Goal: Information Seeking & Learning: Learn about a topic

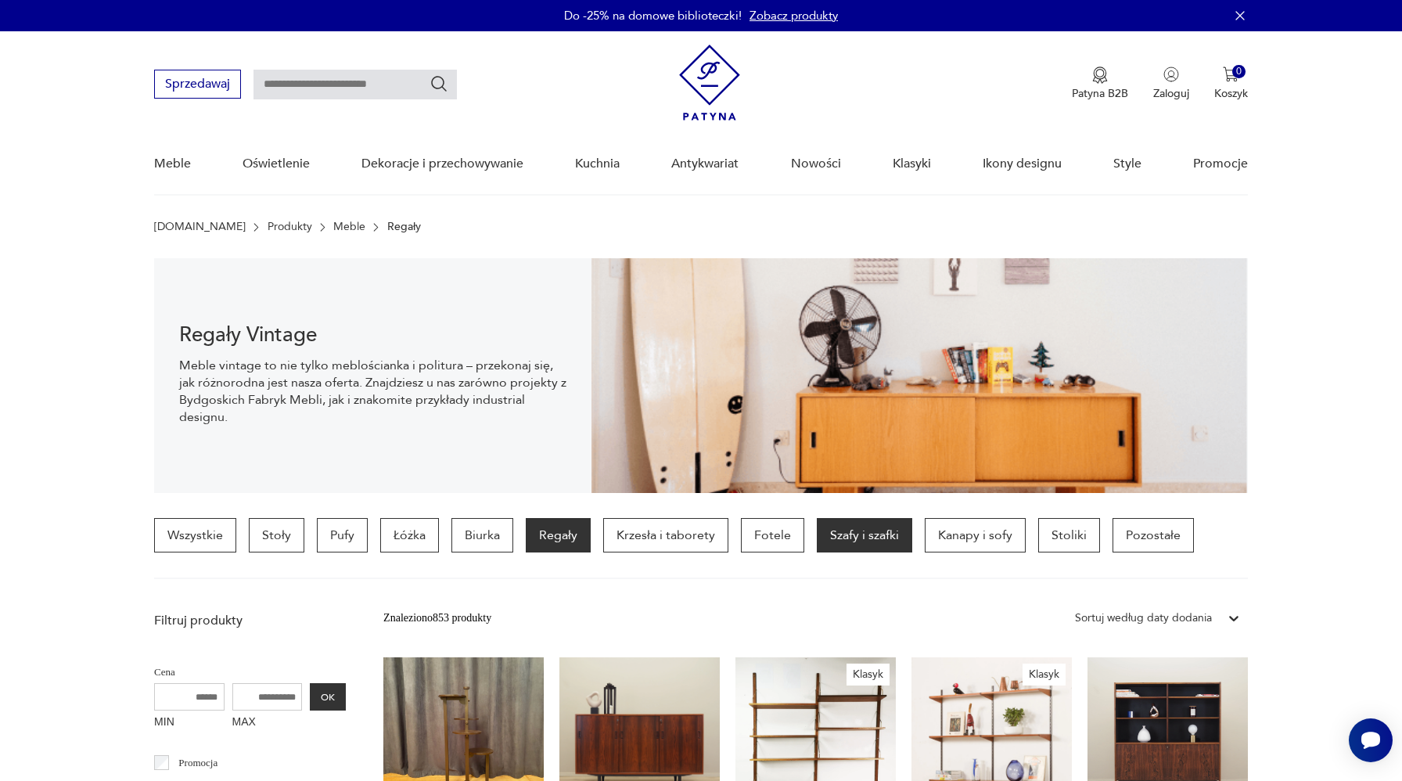
click at [866, 541] on p "Szafy i szafki" at bounding box center [864, 535] width 95 height 34
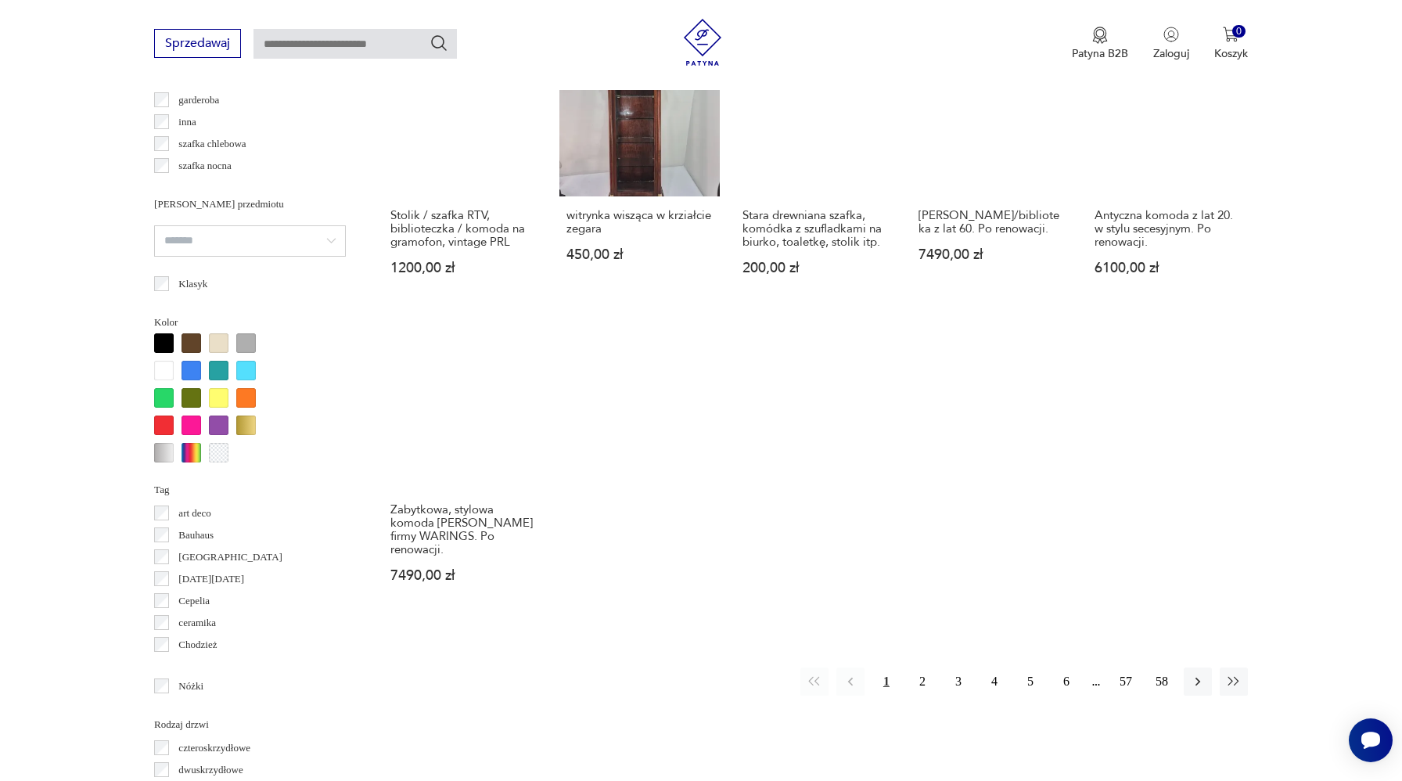
scroll to position [1277, 0]
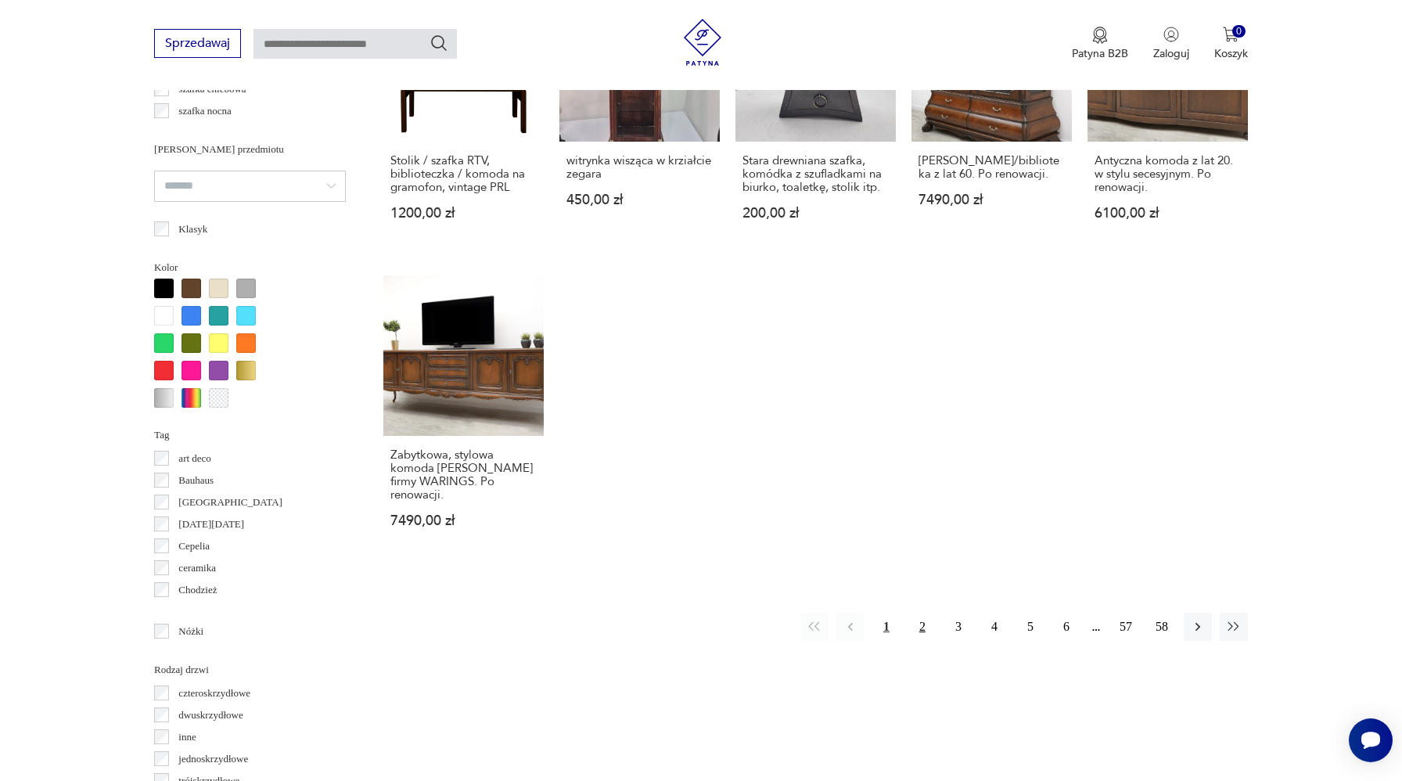
click at [921, 613] on button "2" at bounding box center [922, 627] width 28 height 28
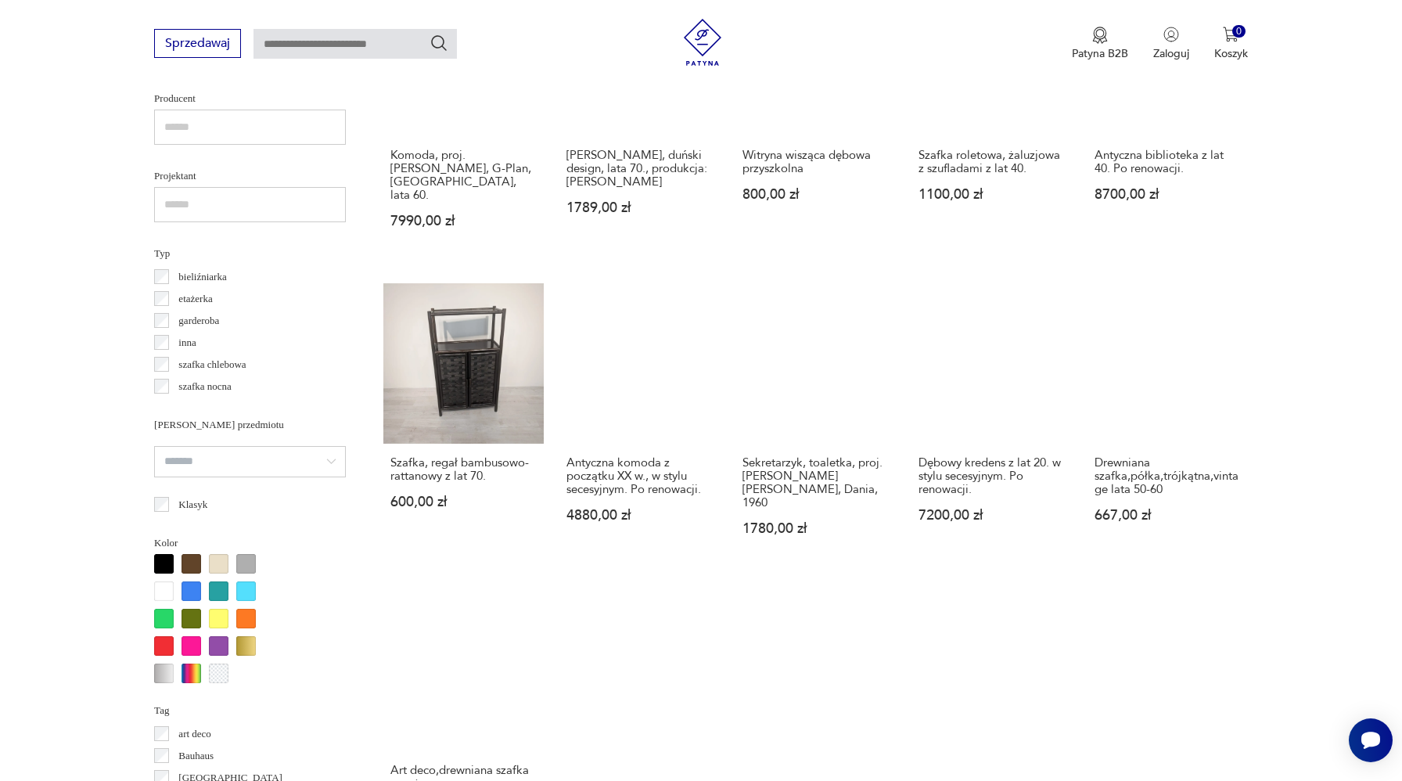
scroll to position [1256, 0]
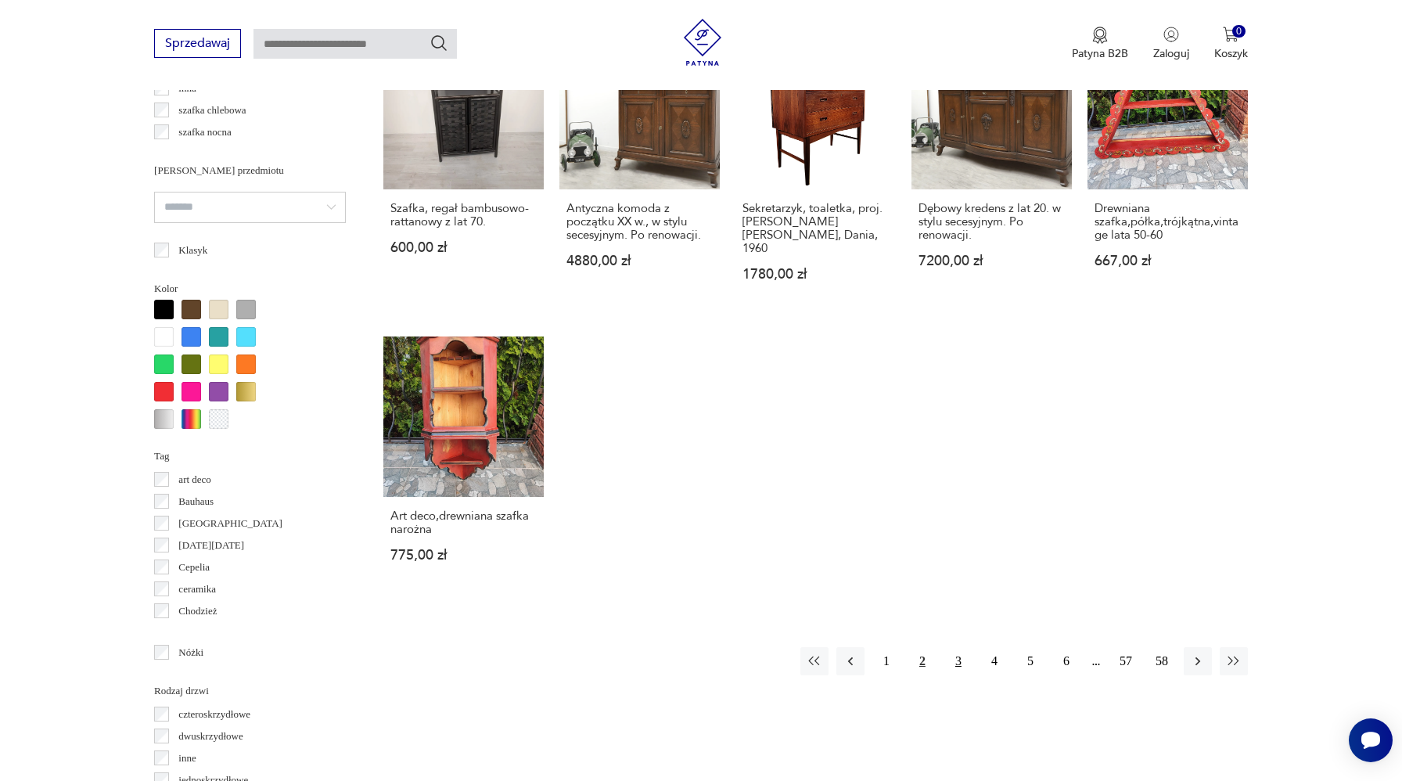
click at [954, 647] on button "3" at bounding box center [958, 661] width 28 height 28
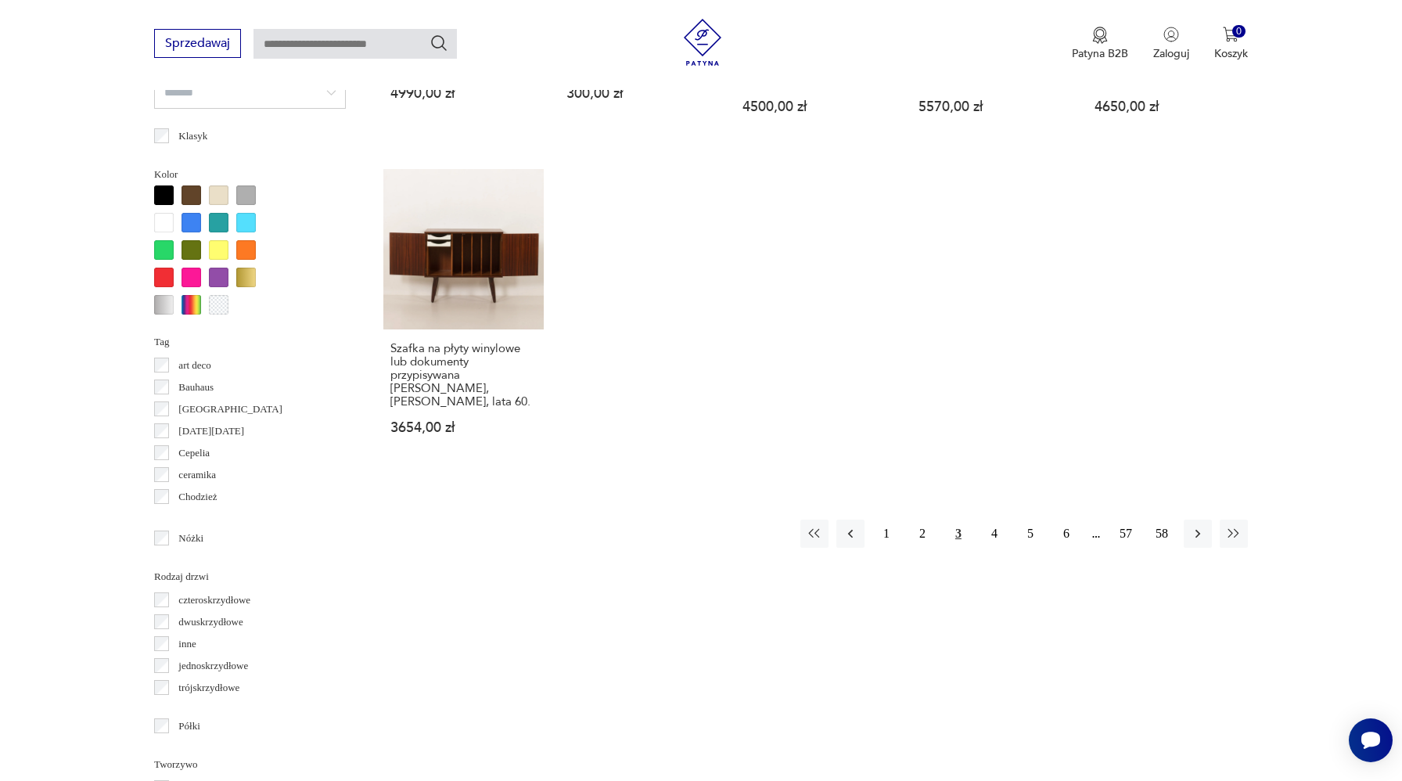
scroll to position [1394, 0]
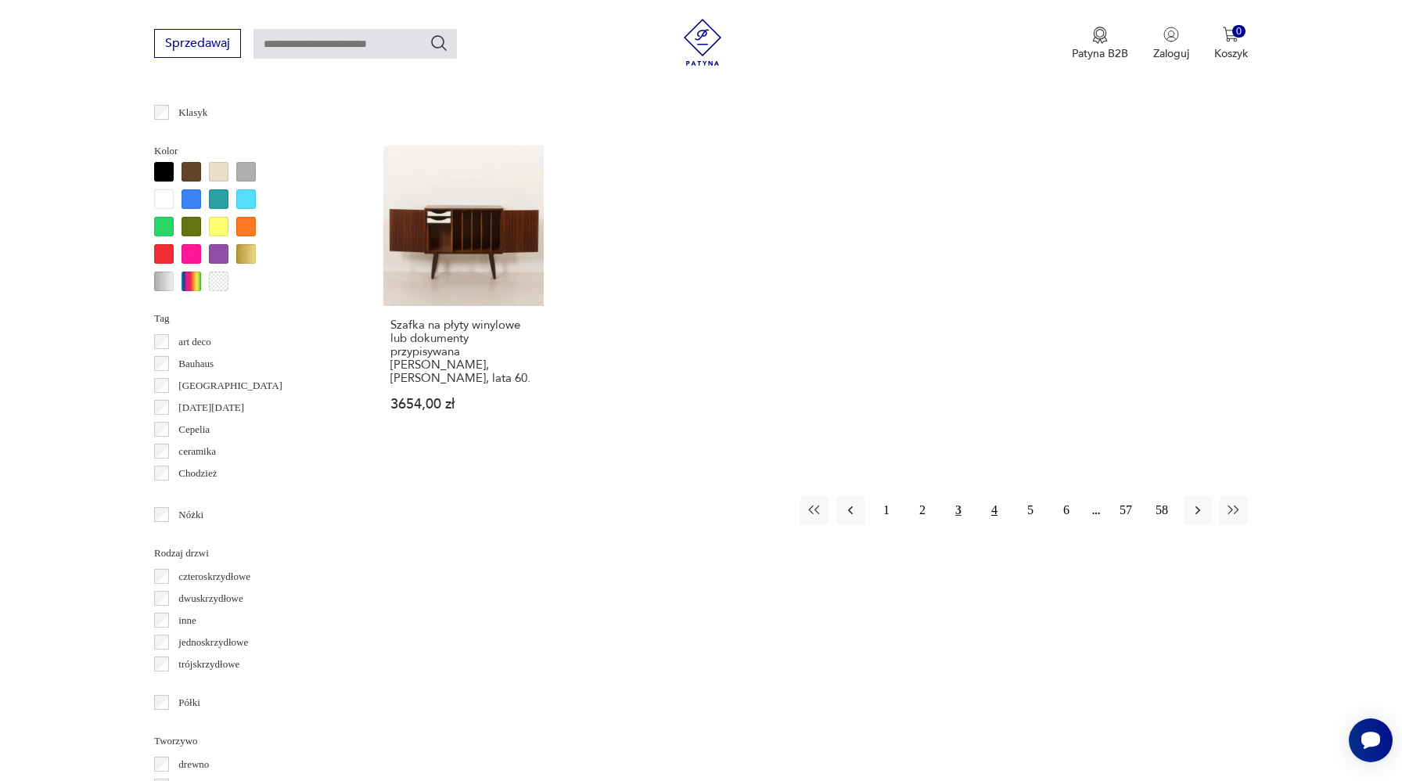
click at [1000, 508] on button "4" at bounding box center [994, 510] width 28 height 28
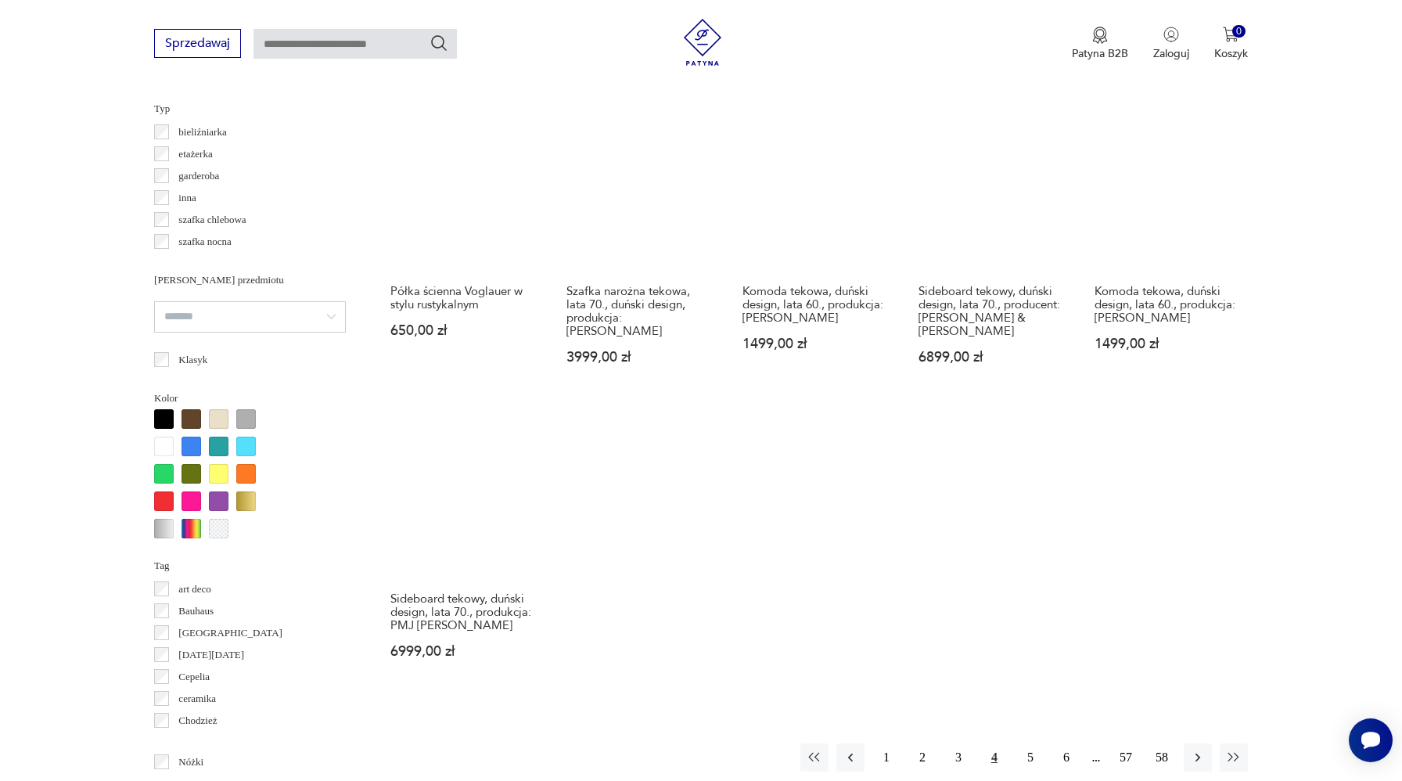
scroll to position [1261, 0]
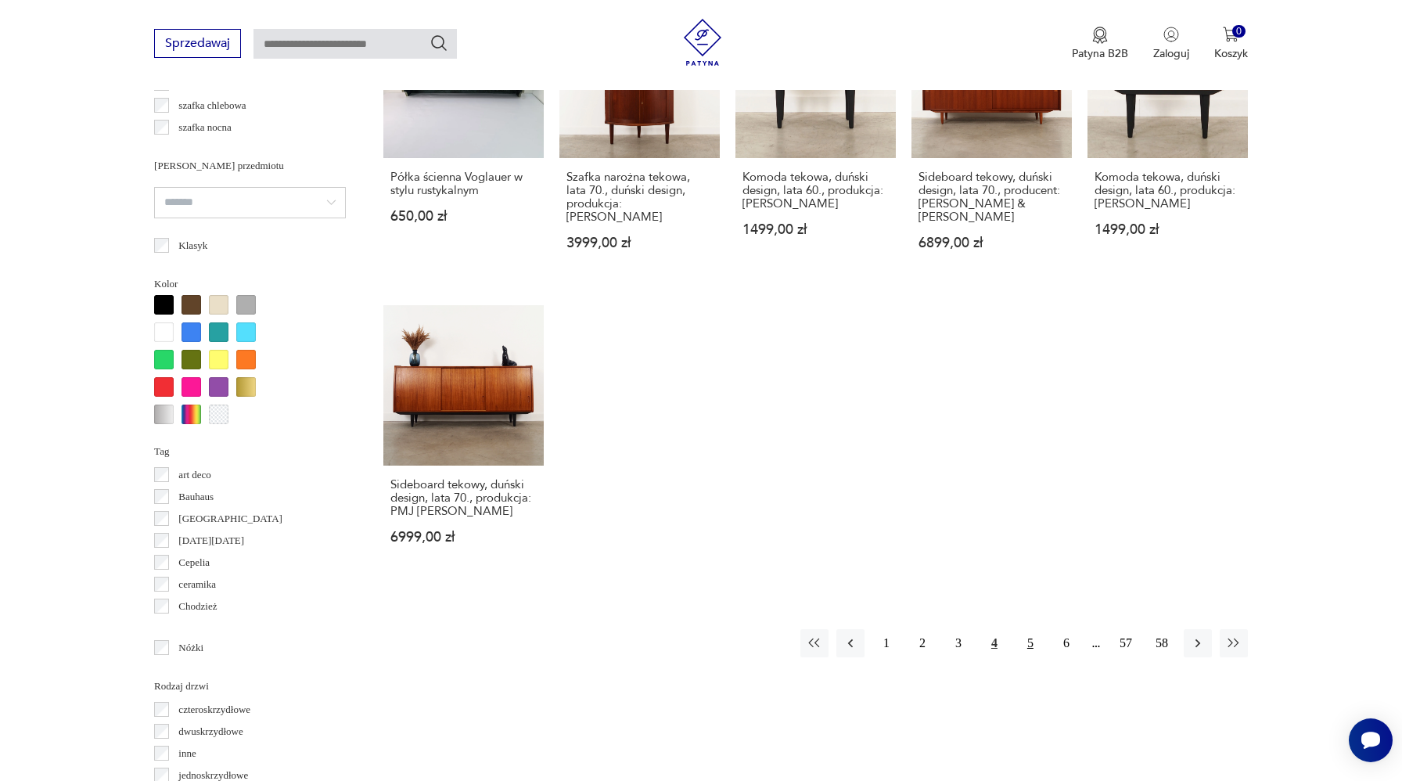
click at [1031, 629] on button "5" at bounding box center [1030, 643] width 28 height 28
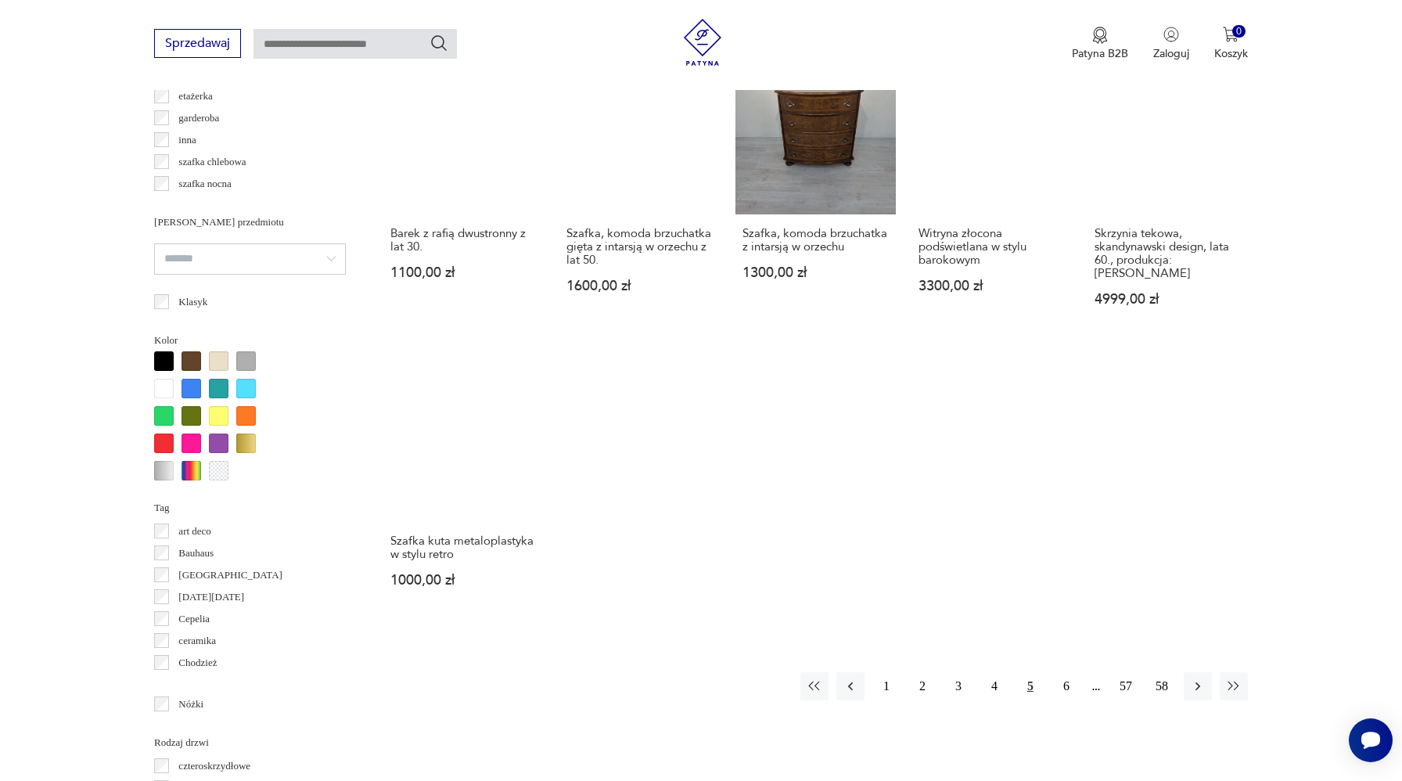
scroll to position [1265, 0]
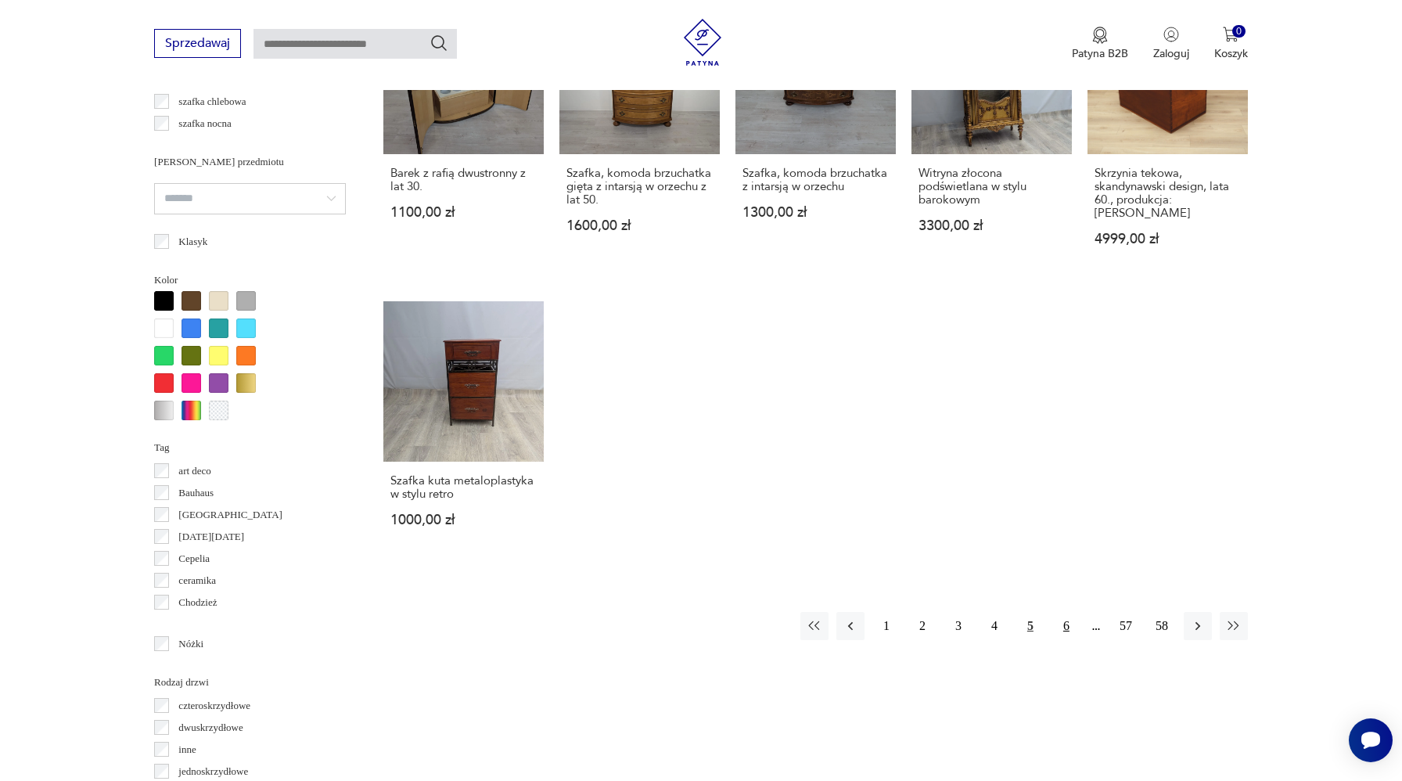
click at [1068, 613] on button "6" at bounding box center [1066, 626] width 28 height 28
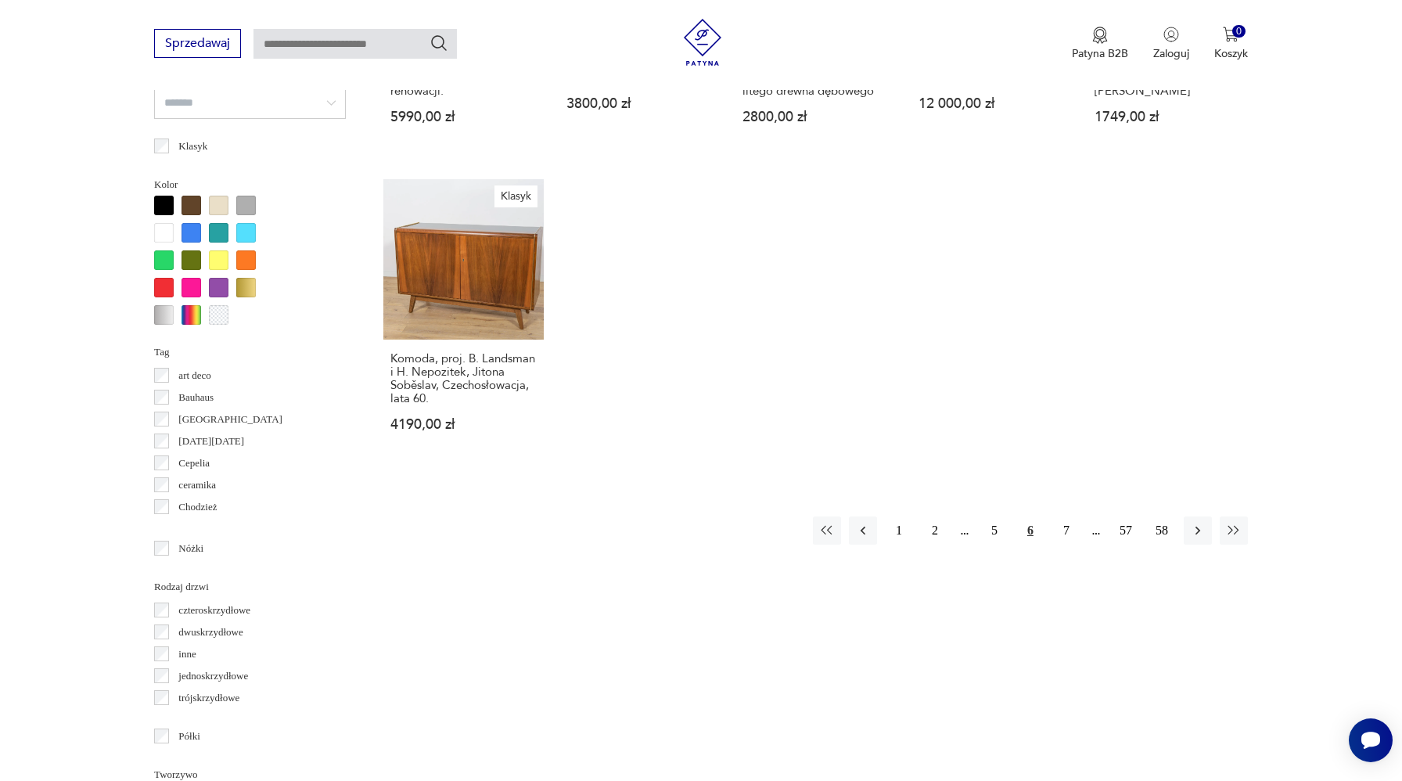
scroll to position [1559, 0]
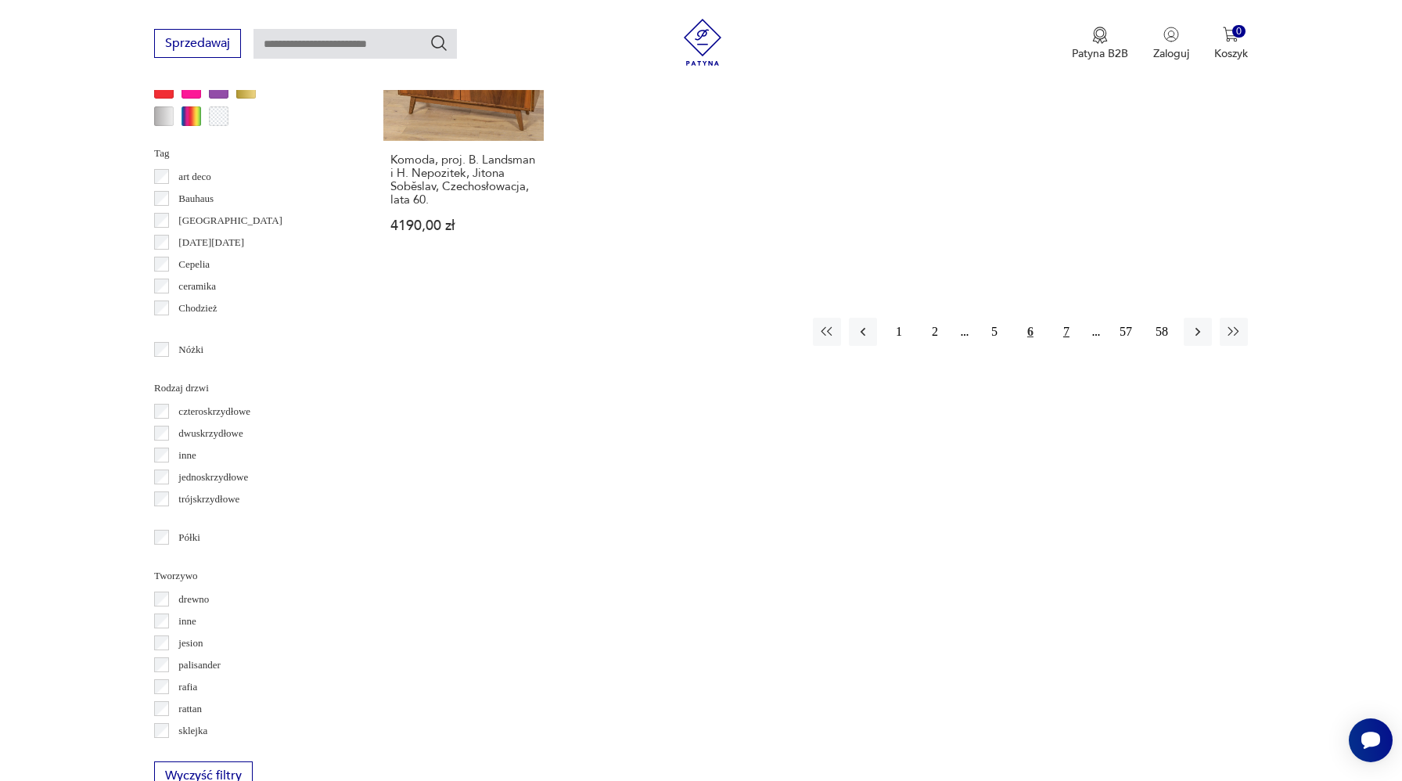
click at [1065, 341] on button "7" at bounding box center [1066, 332] width 28 height 28
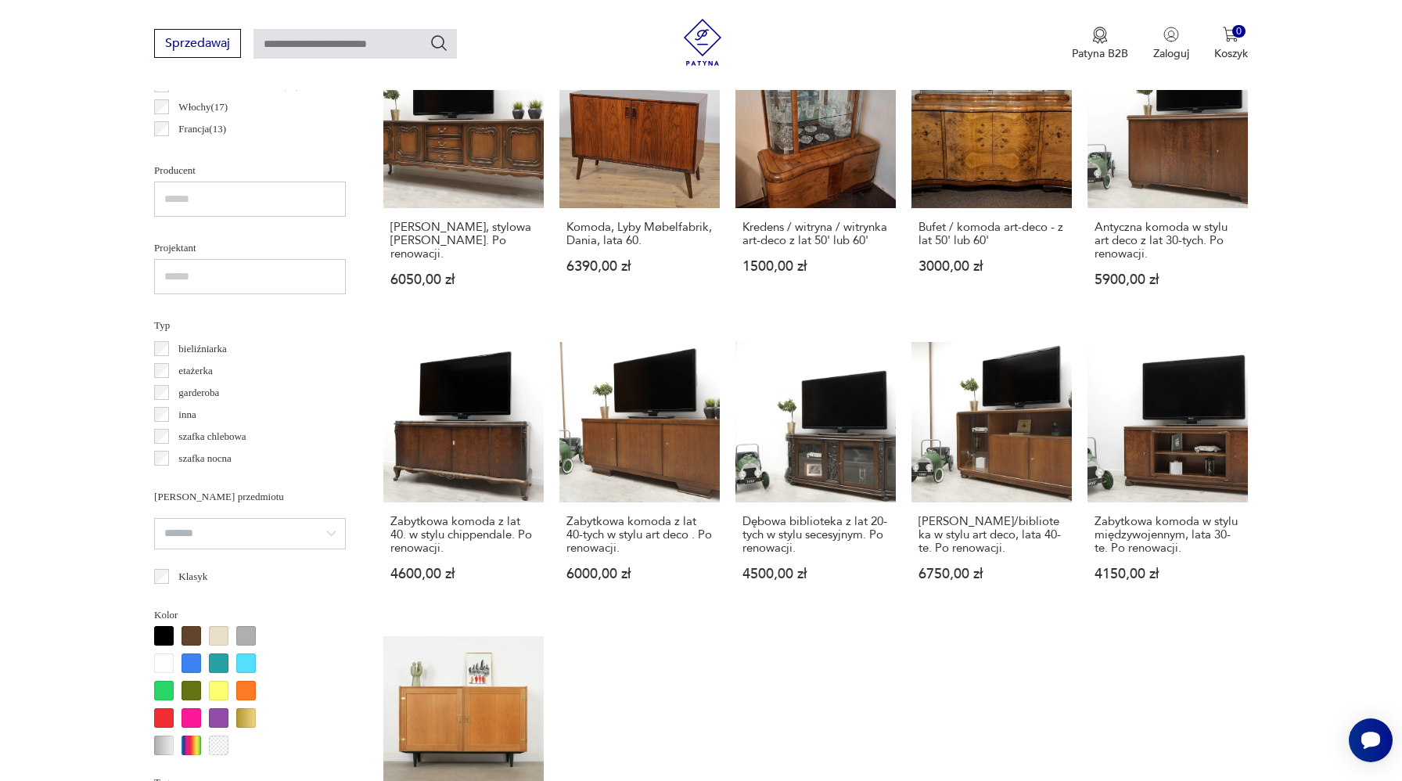
scroll to position [1406, 0]
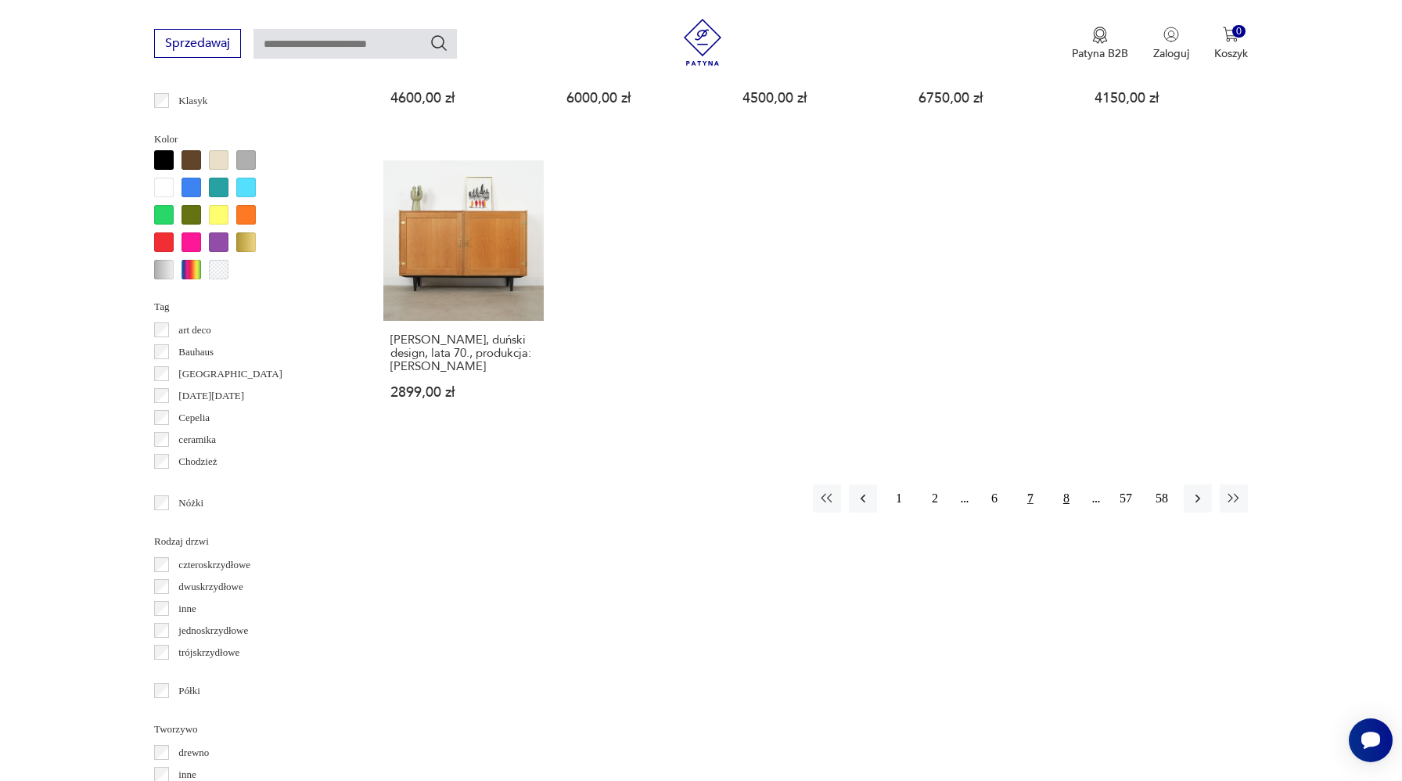
click at [1067, 498] on button "8" at bounding box center [1066, 498] width 28 height 28
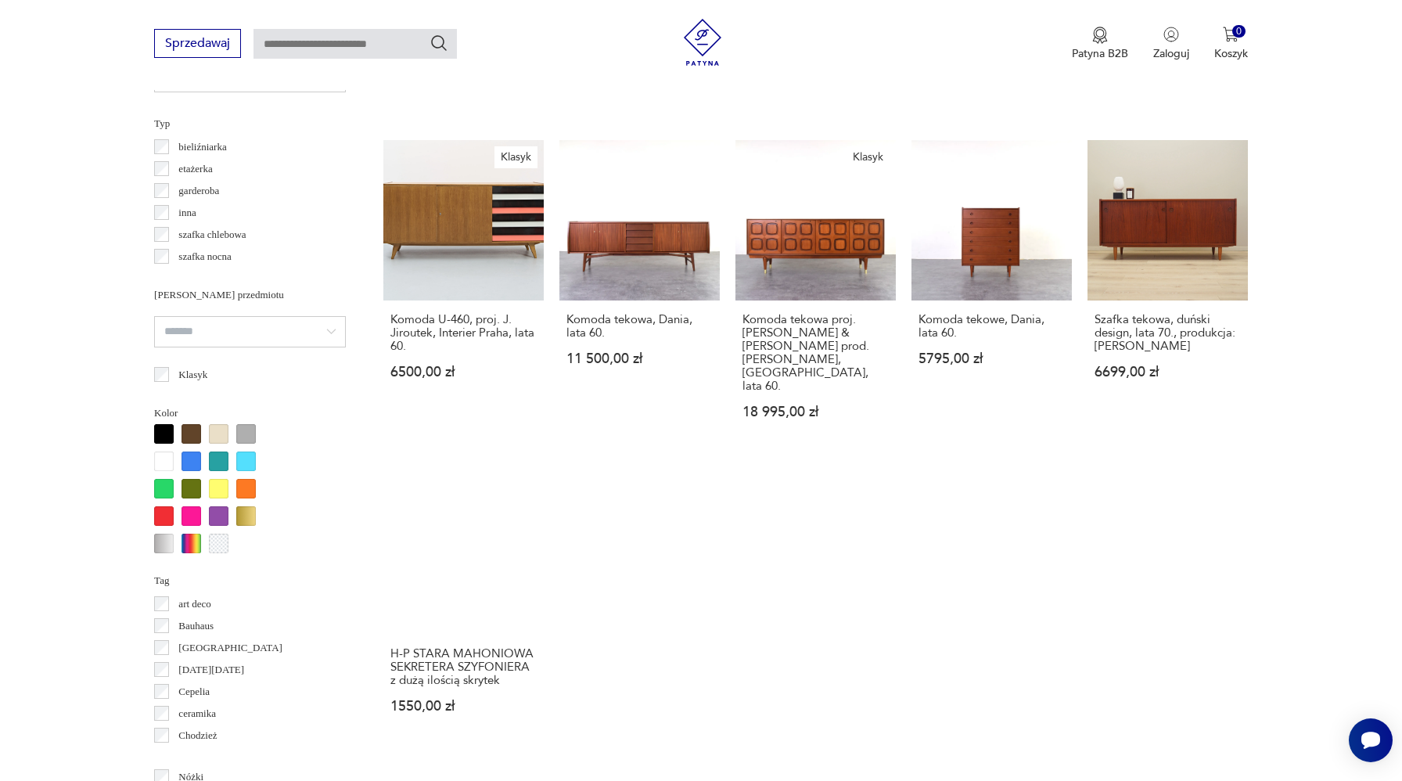
scroll to position [1219, 0]
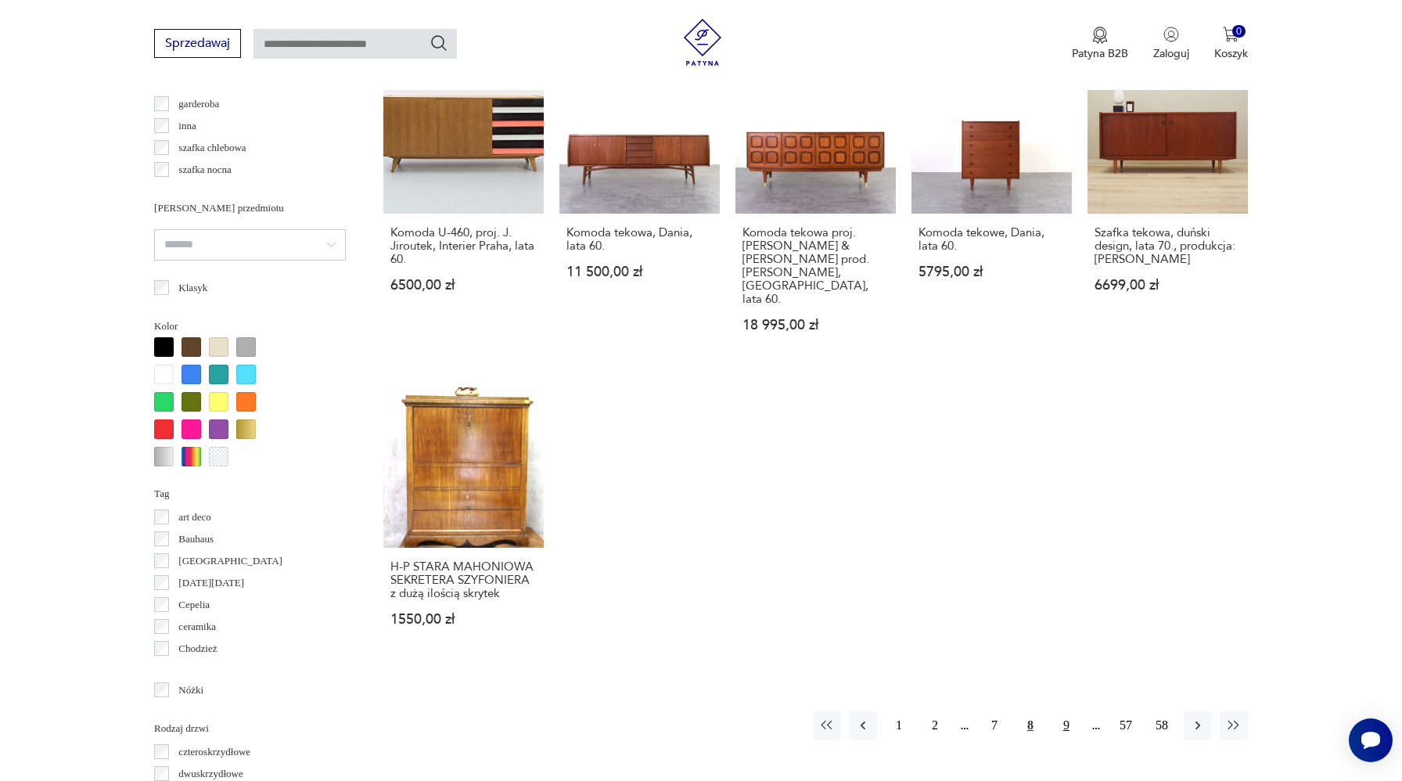
click at [1062, 711] on button "9" at bounding box center [1066, 725] width 28 height 28
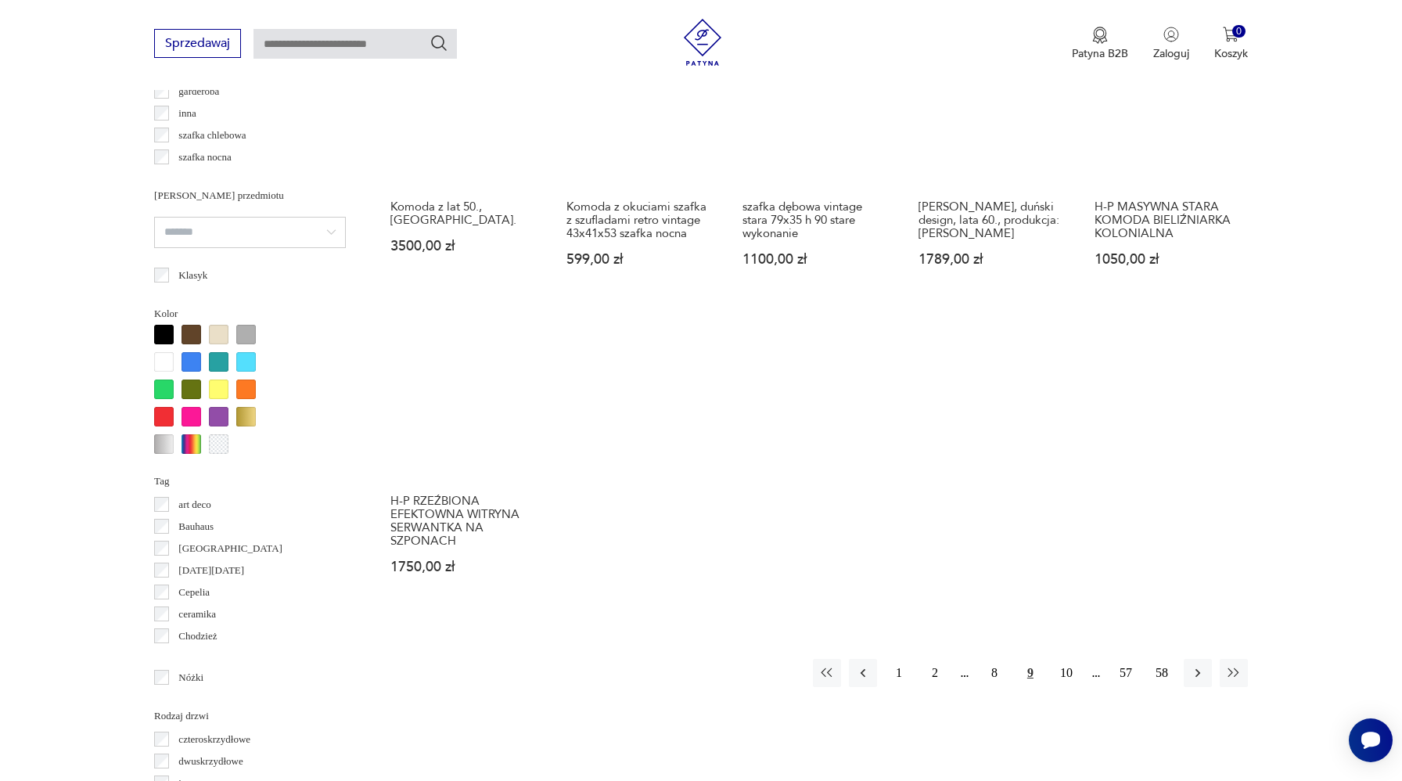
scroll to position [1262, 0]
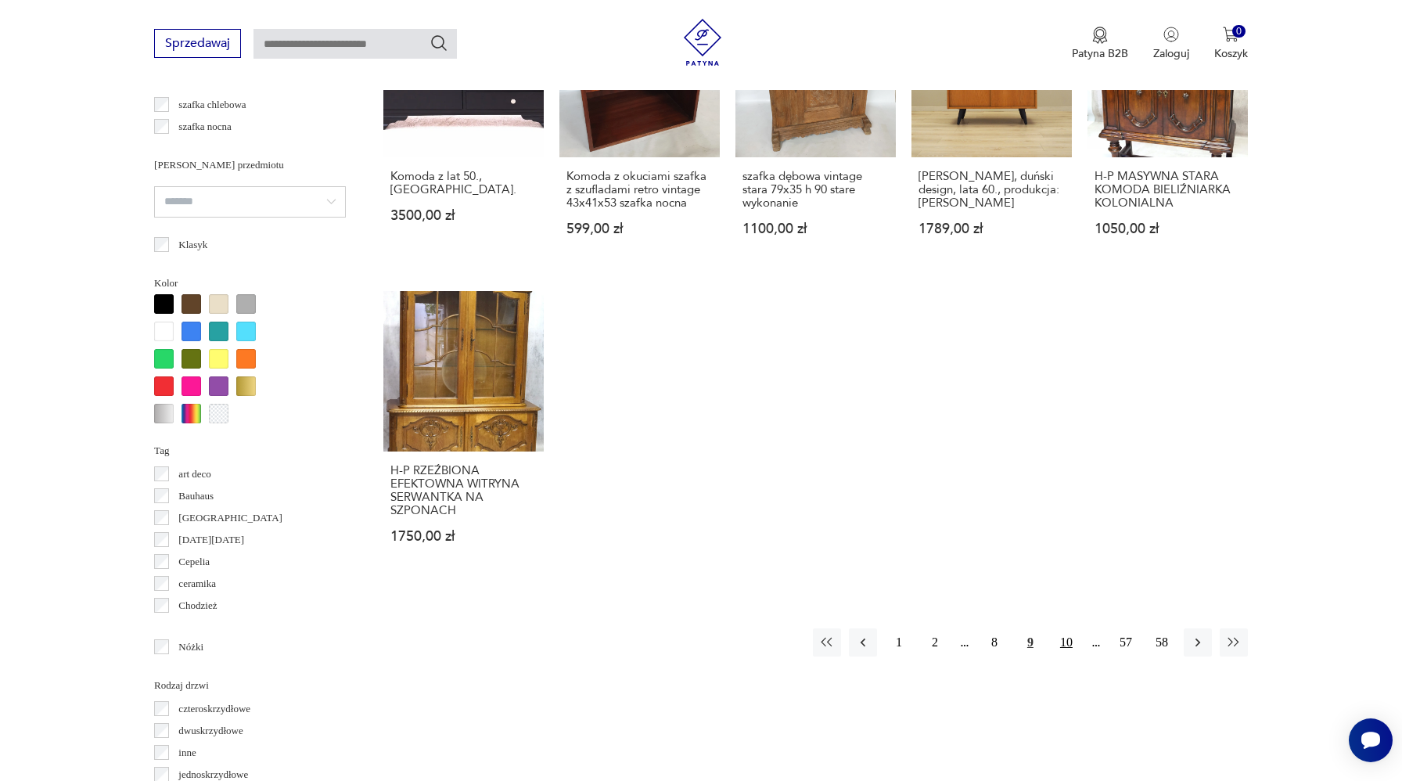
click at [1068, 628] on button "10" at bounding box center [1066, 642] width 28 height 28
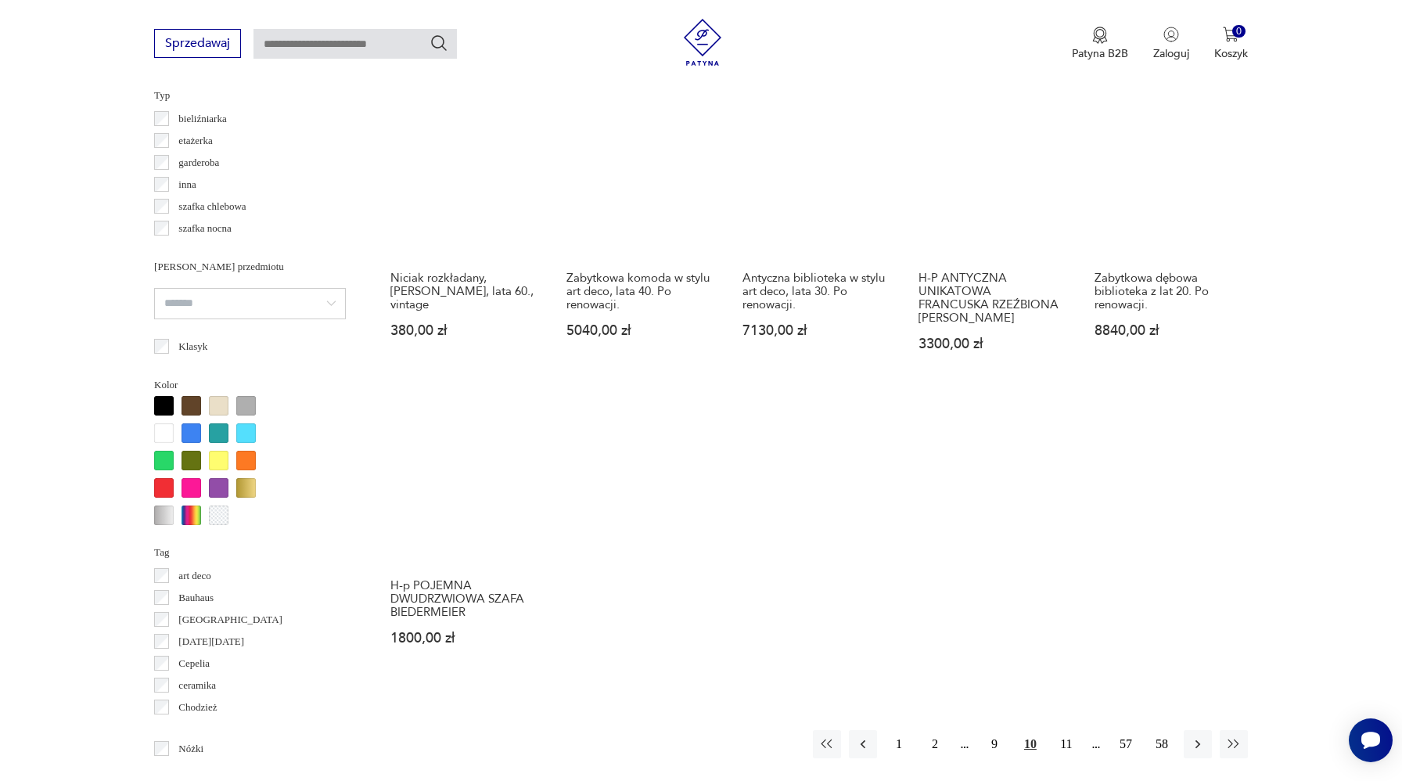
scroll to position [1197, 0]
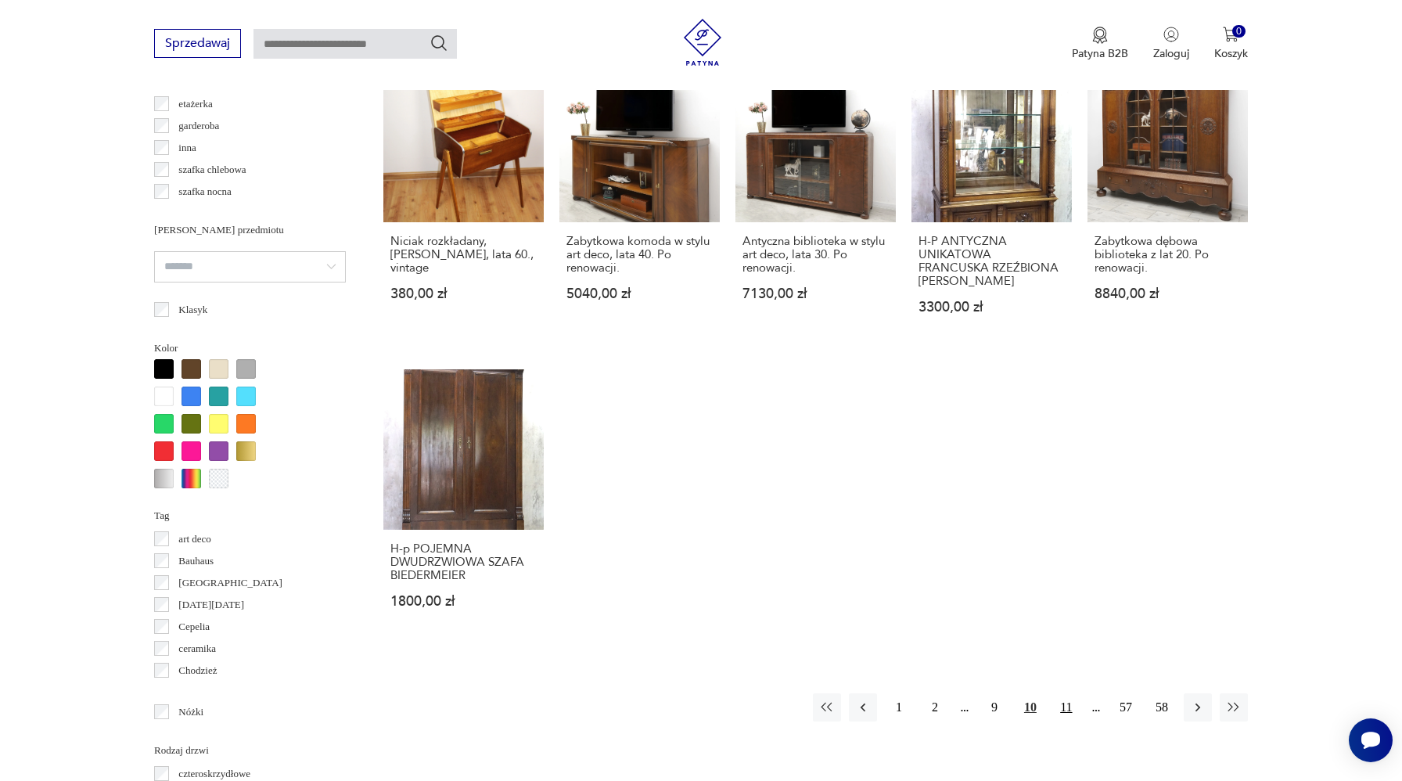
click at [1071, 711] on button "11" at bounding box center [1066, 707] width 28 height 28
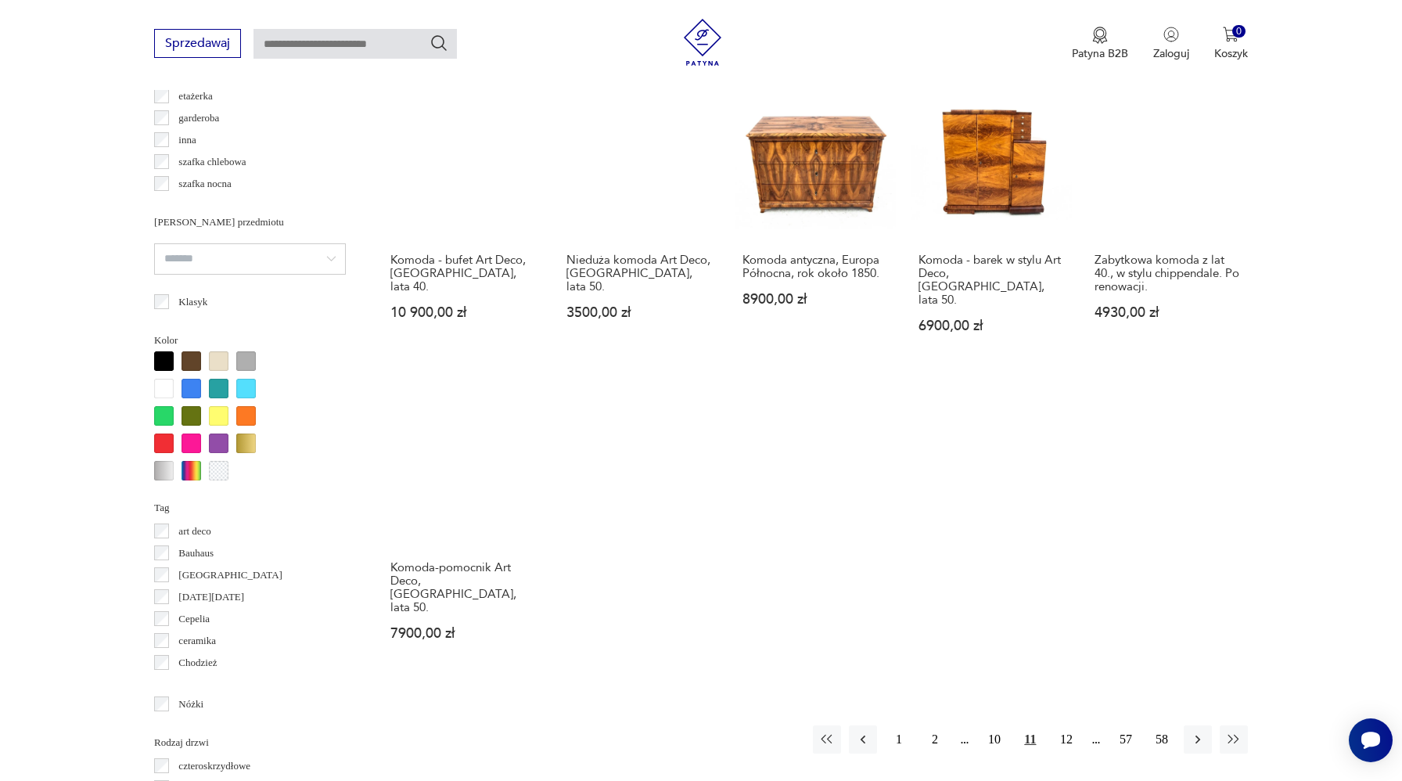
scroll to position [1437, 0]
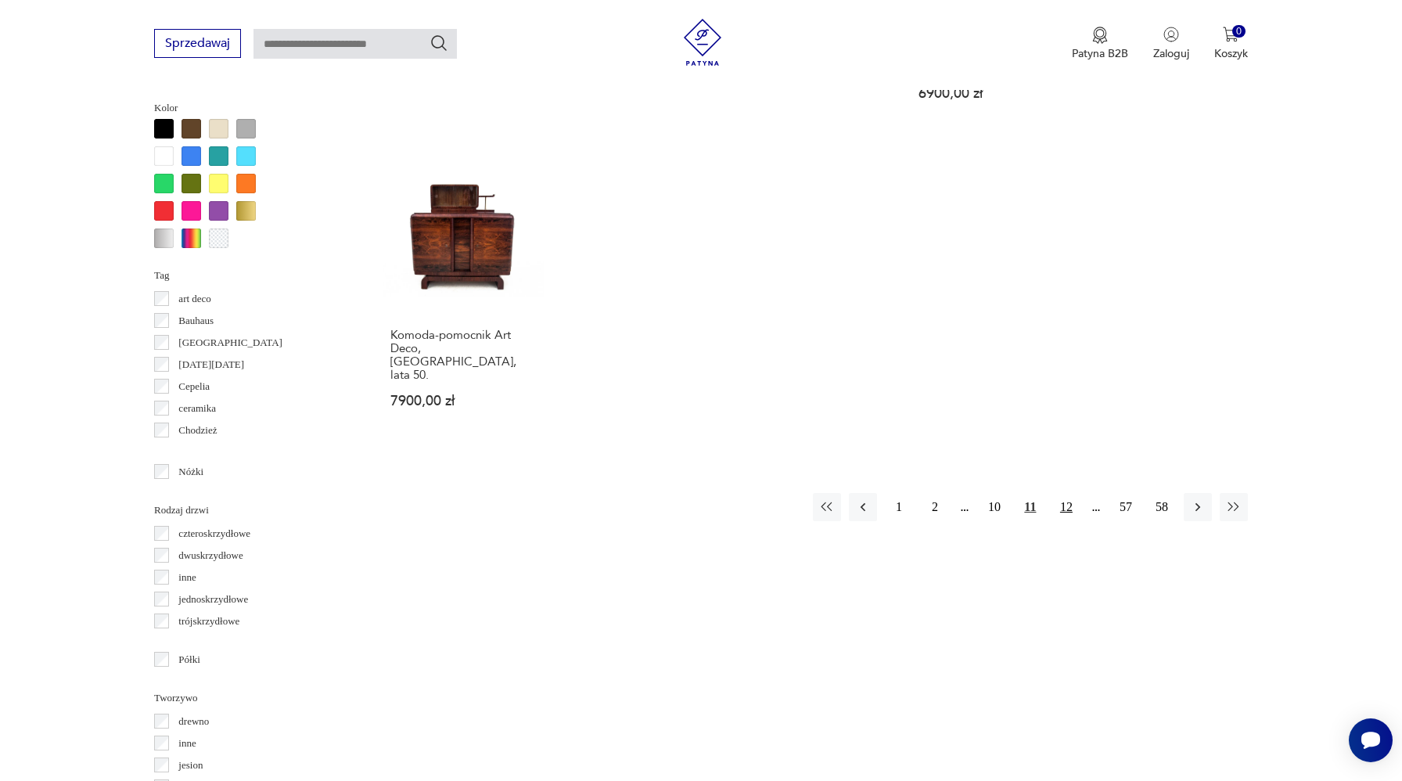
click at [1062, 493] on button "12" at bounding box center [1066, 507] width 28 height 28
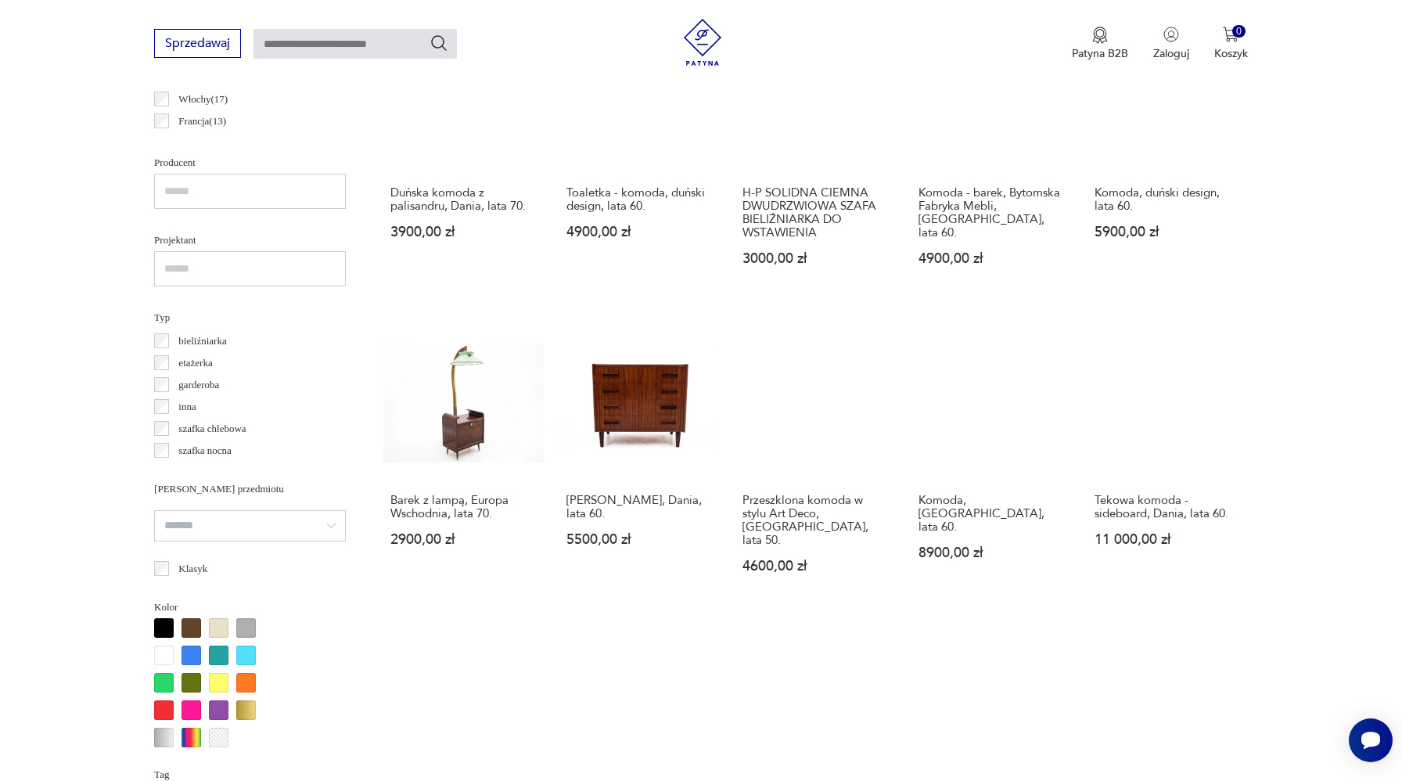
scroll to position [1038, 0]
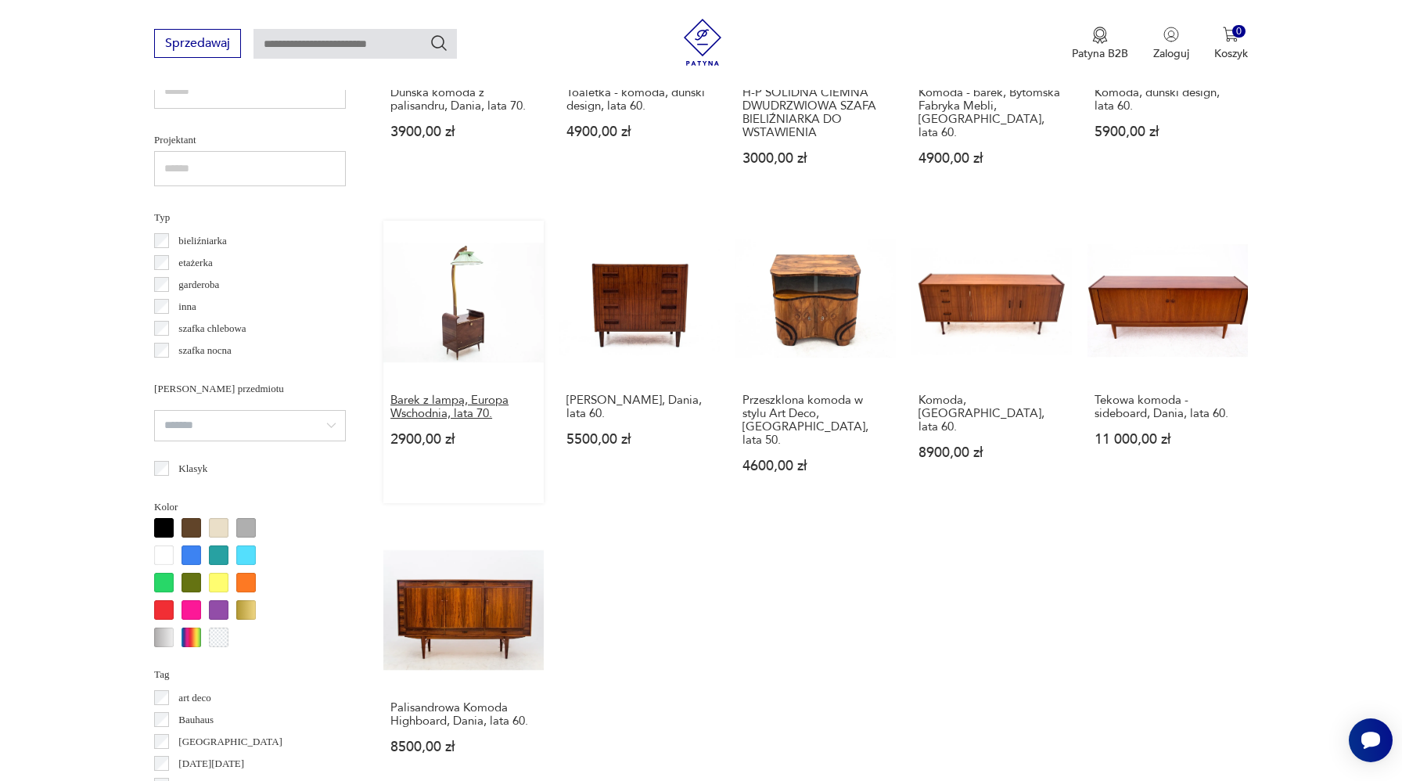
click at [457, 394] on h3 "Barek z lampą, Europa Wschodnia, lata 70." at bounding box center [463, 406] width 146 height 27
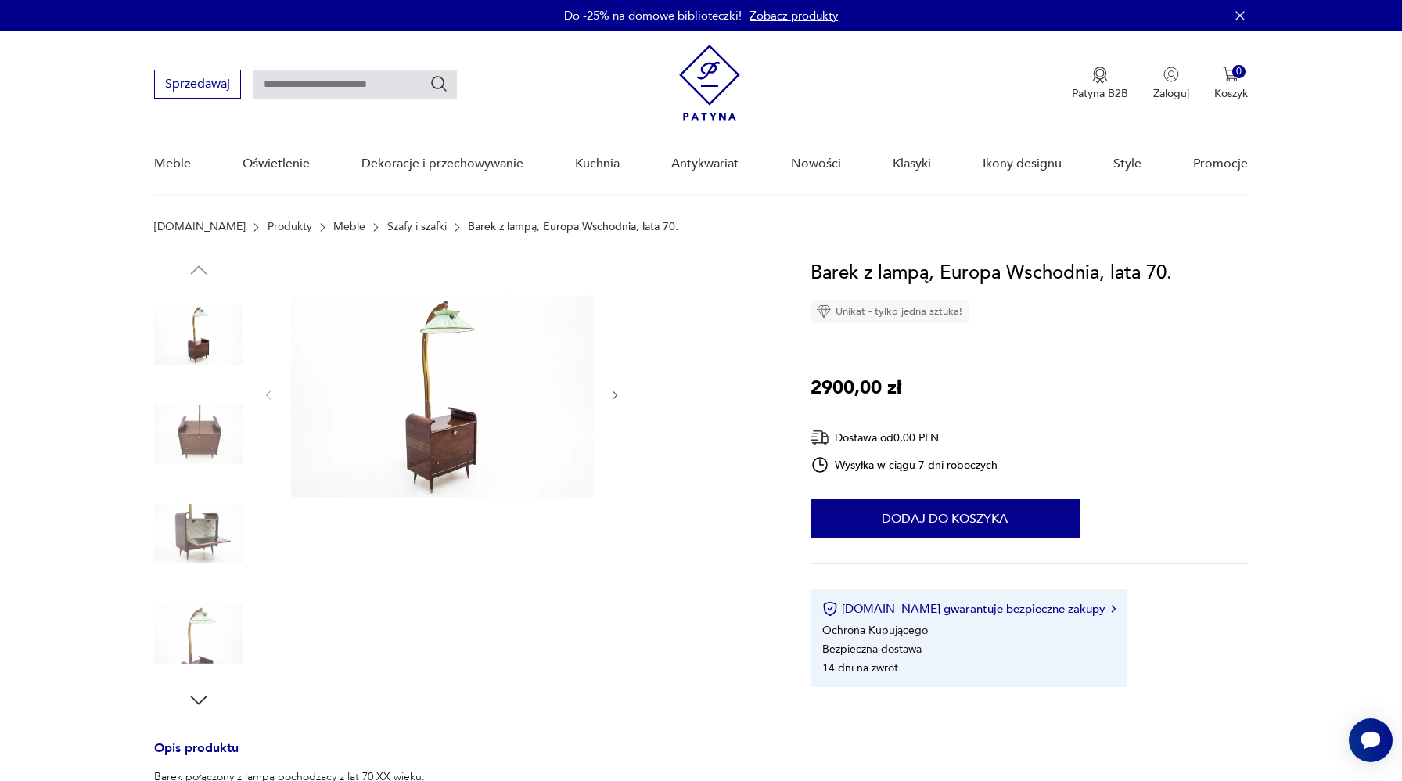
click at [449, 383] on img at bounding box center [442, 393] width 302 height 271
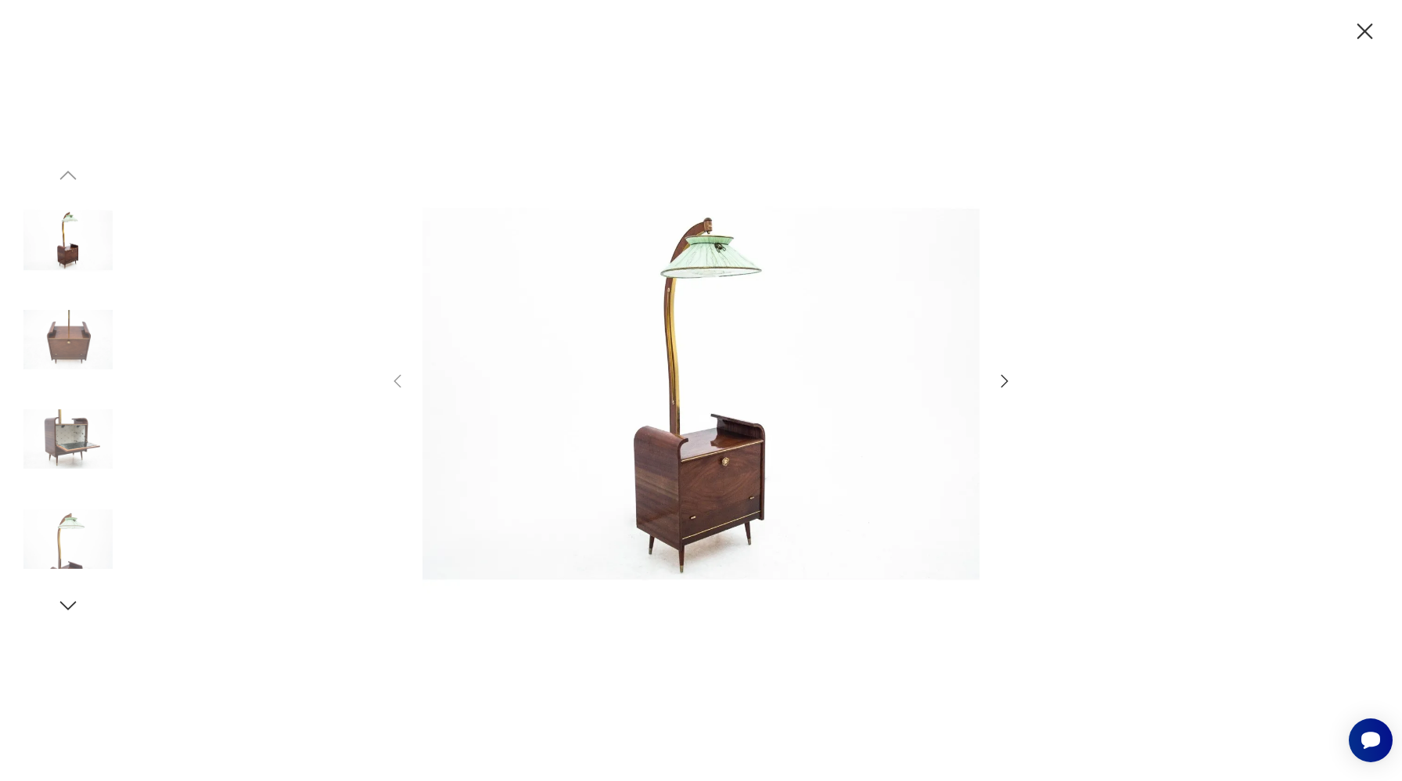
click at [68, 330] on img at bounding box center [67, 339] width 89 height 89
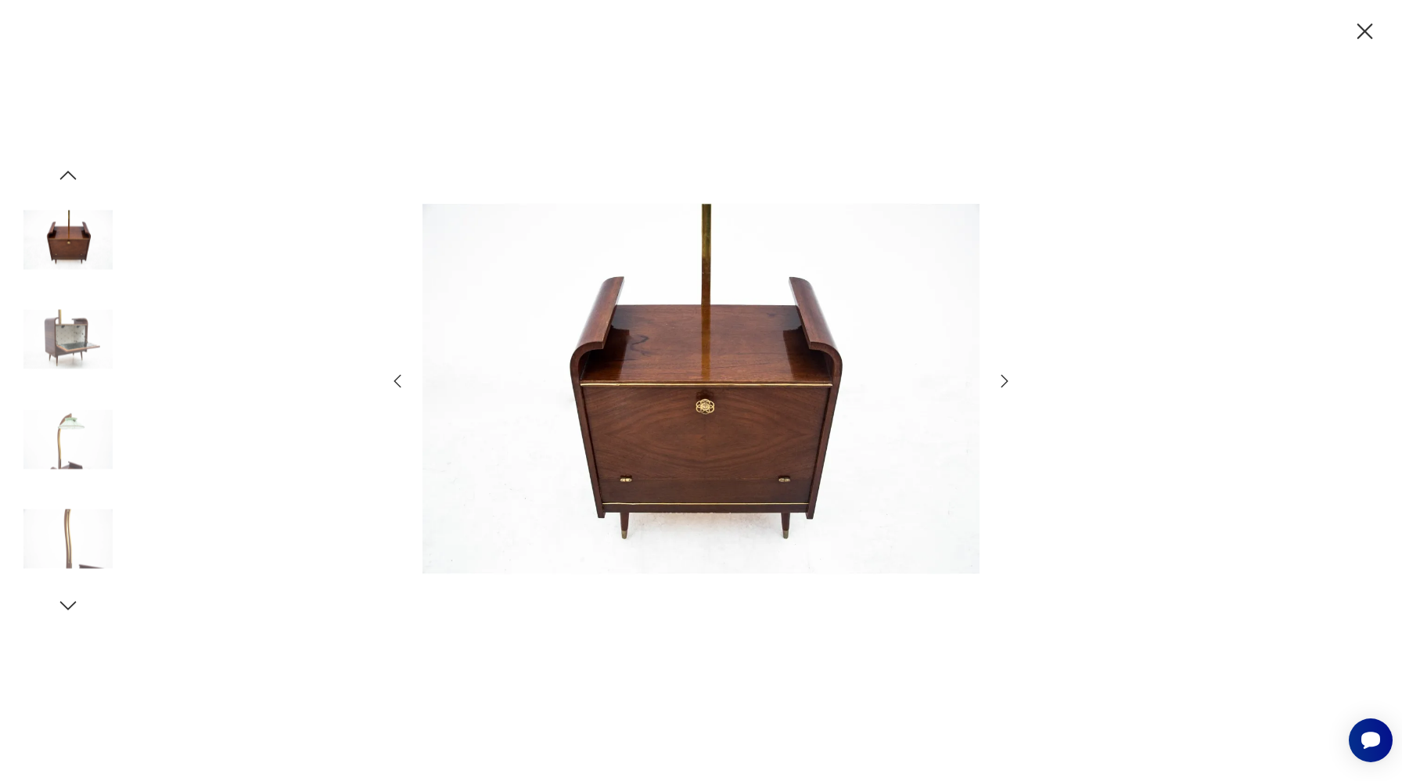
click at [81, 446] on img at bounding box center [67, 438] width 89 height 89
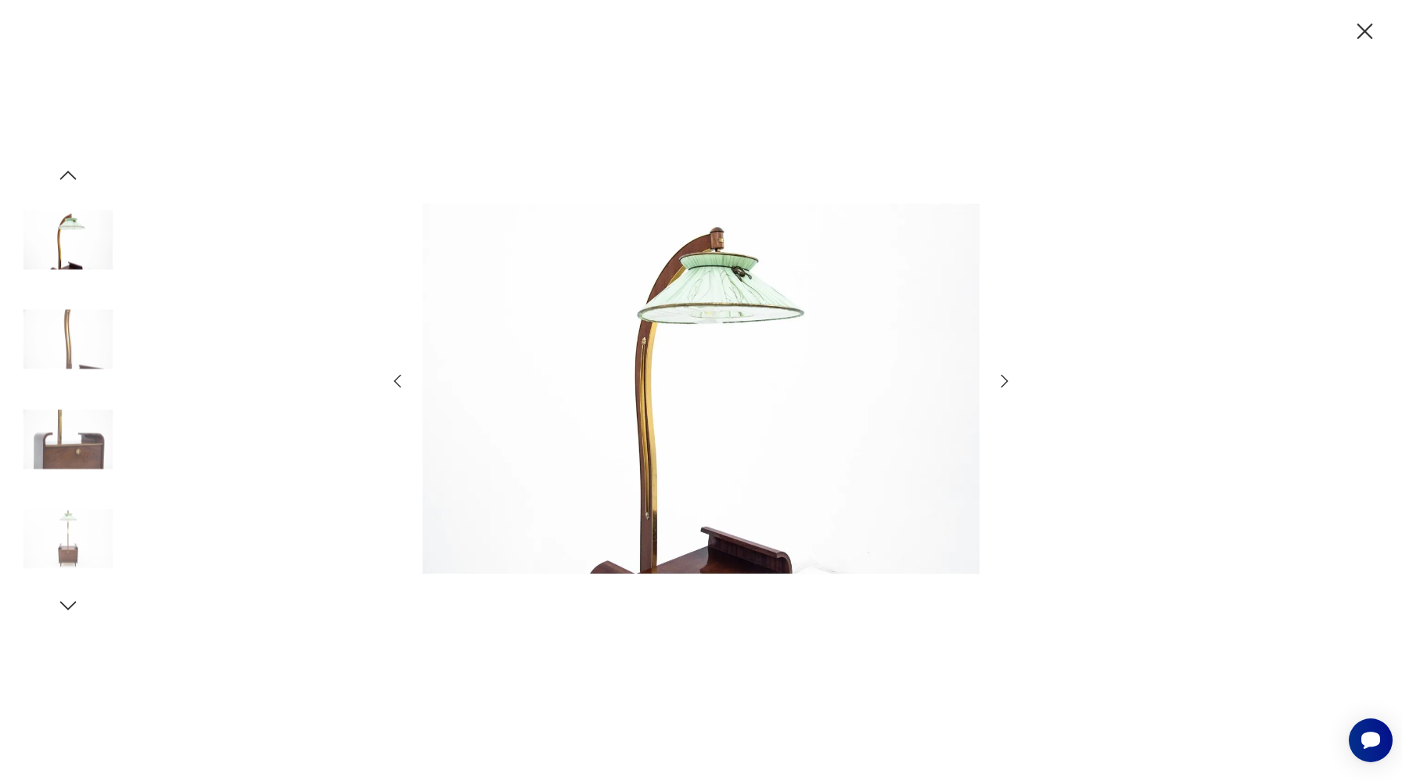
click at [66, 525] on img at bounding box center [67, 538] width 89 height 89
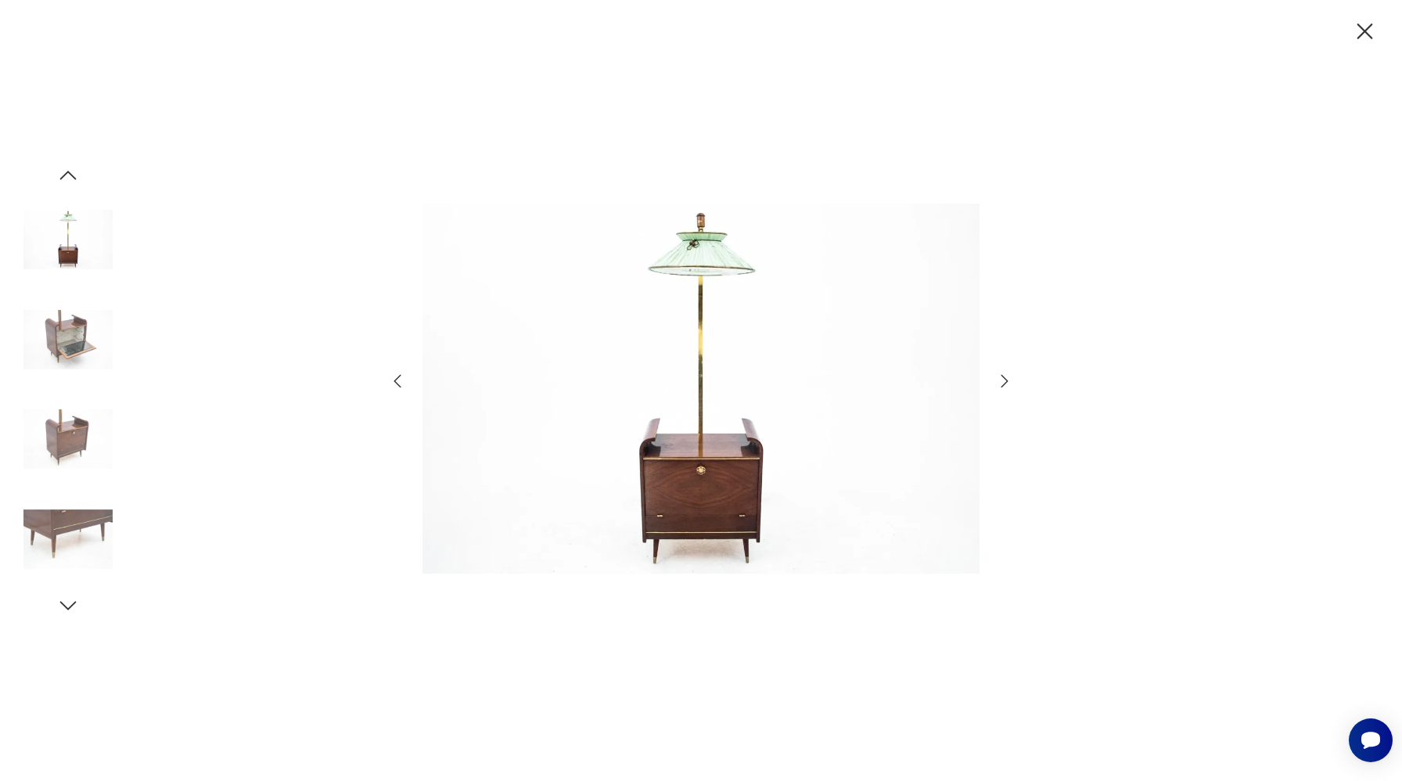
click at [1363, 32] on icon "button" at bounding box center [1365, 31] width 16 height 16
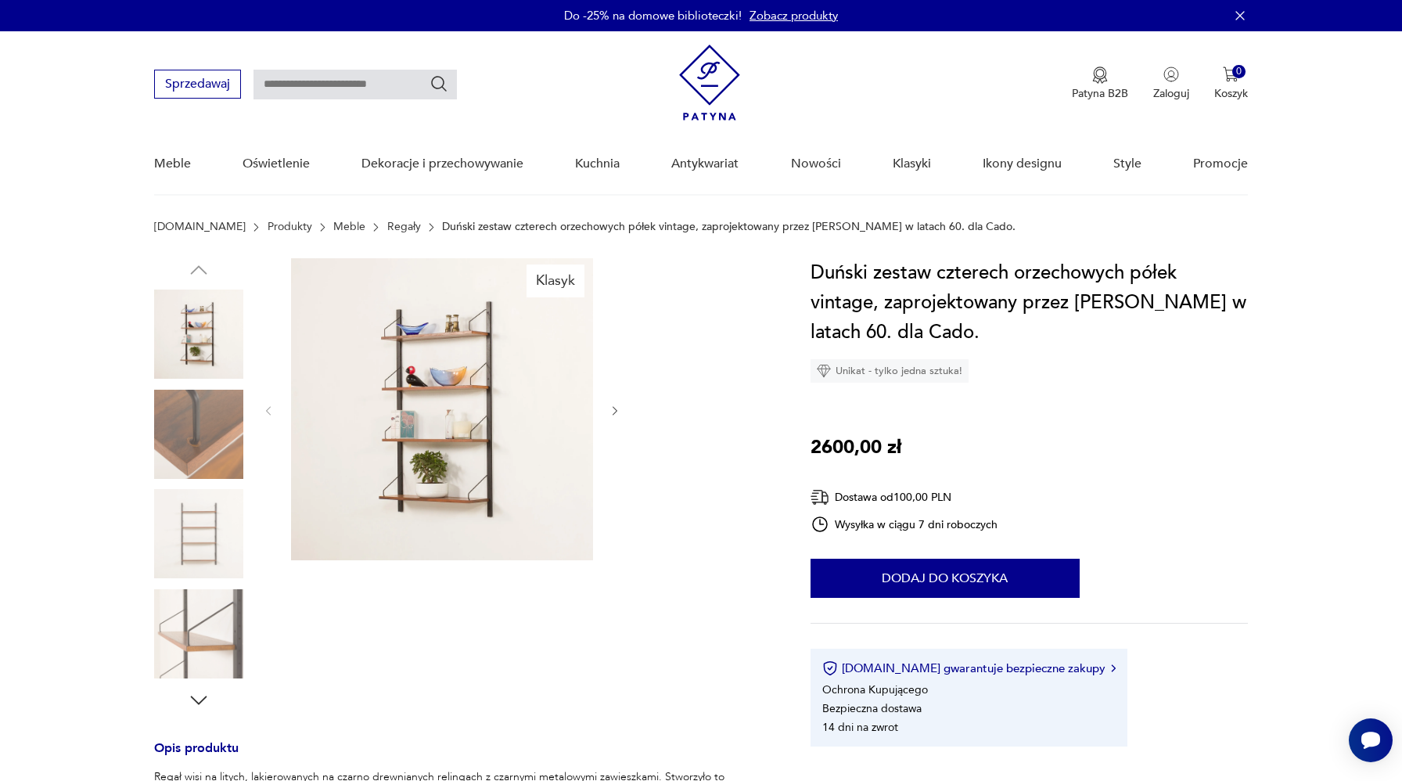
click at [191, 521] on img at bounding box center [198, 533] width 89 height 89
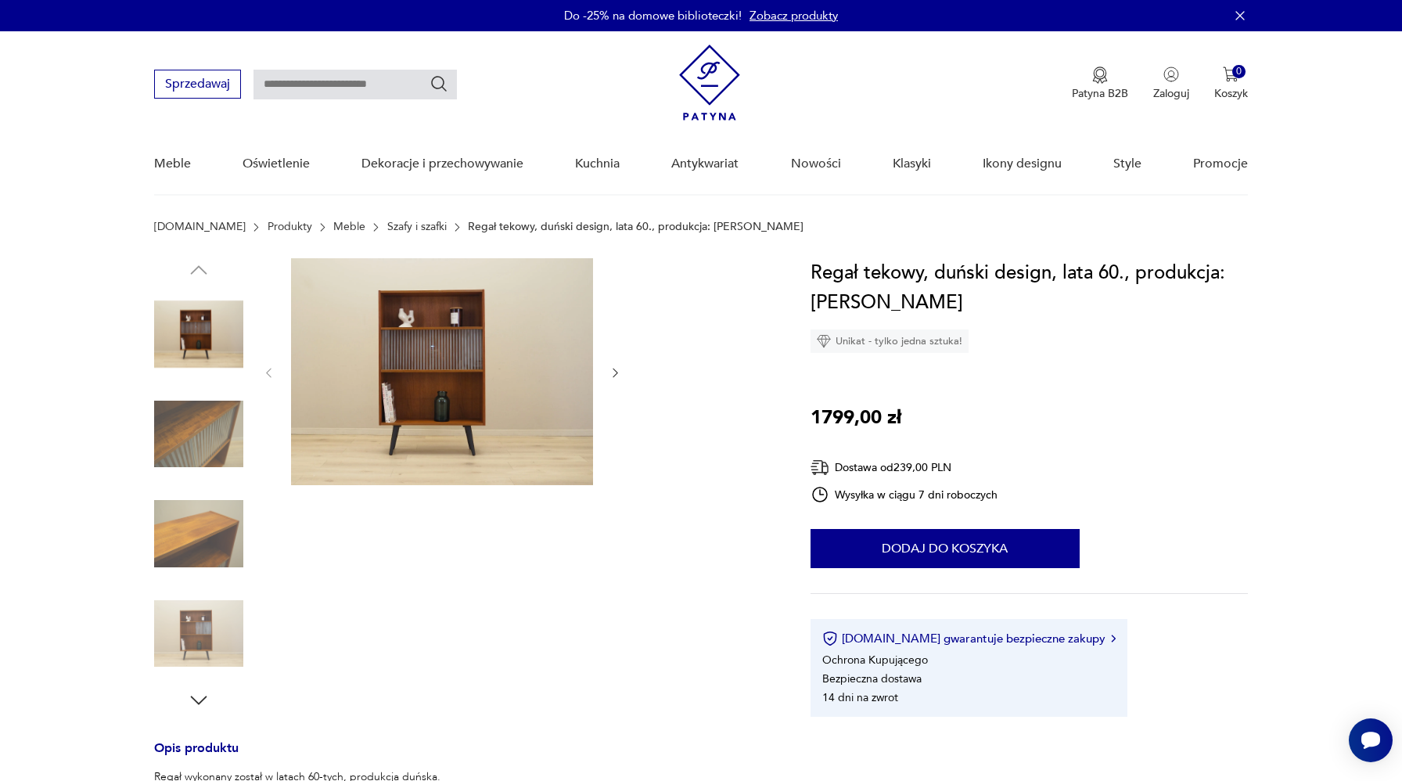
click at [213, 348] on img at bounding box center [198, 333] width 89 height 89
click at [196, 639] on img at bounding box center [198, 633] width 89 height 89
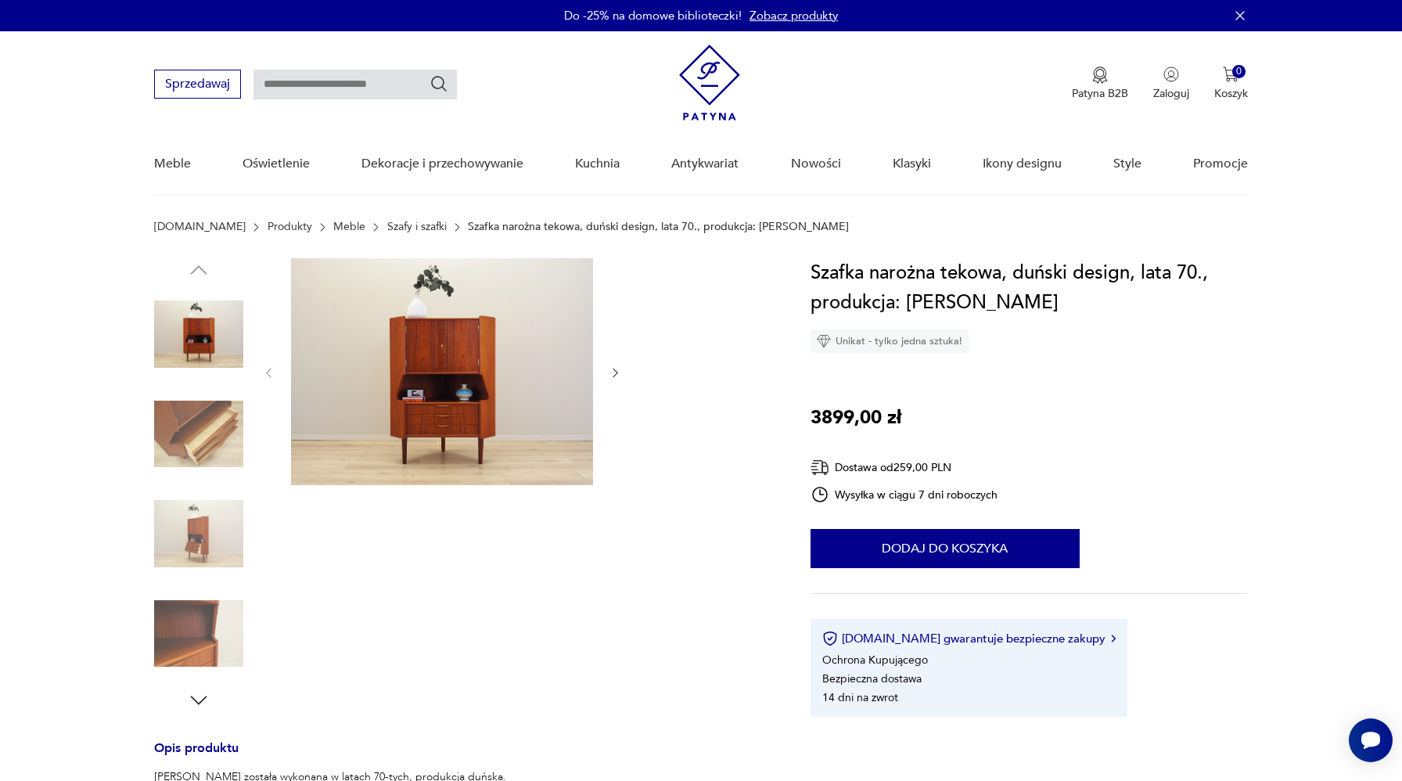
click at [364, 369] on img at bounding box center [442, 371] width 302 height 227
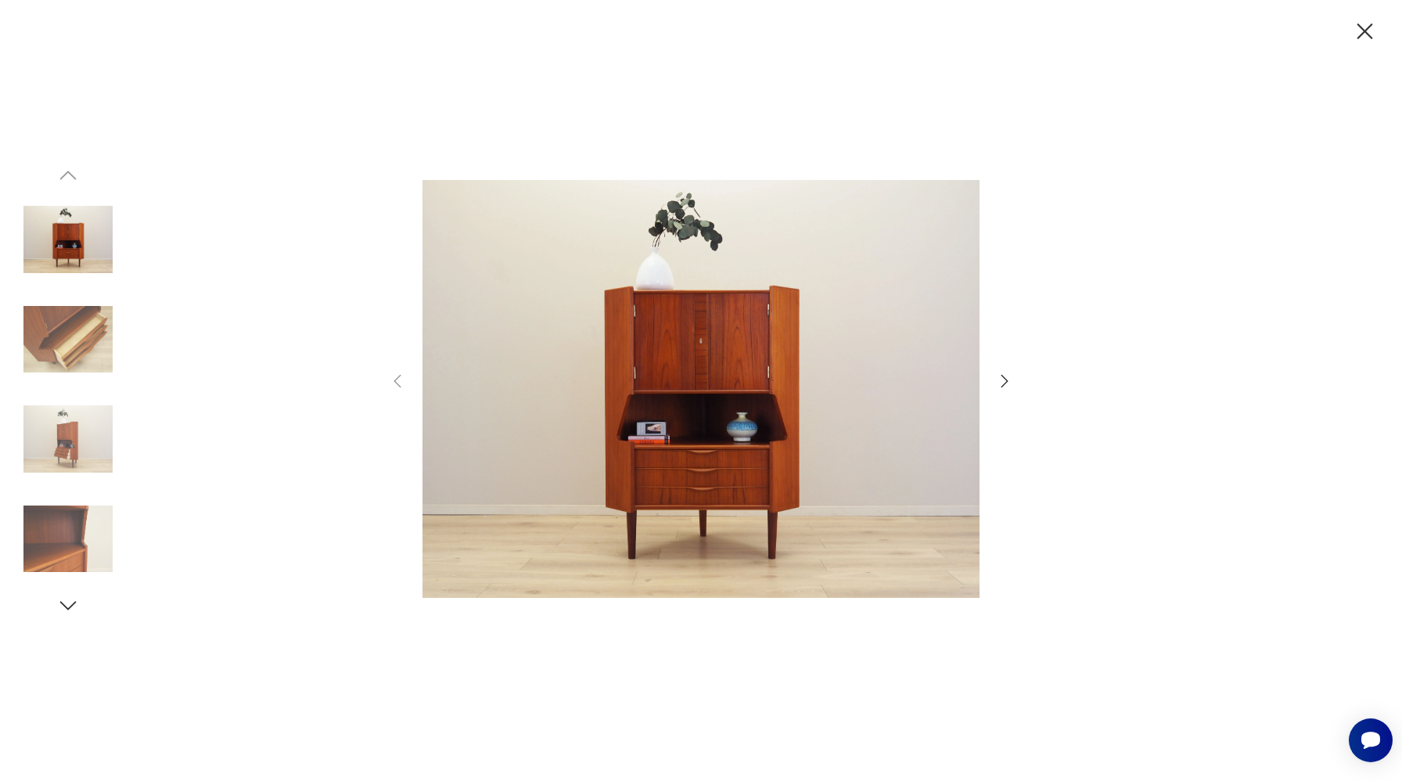
click at [53, 331] on img at bounding box center [67, 339] width 89 height 89
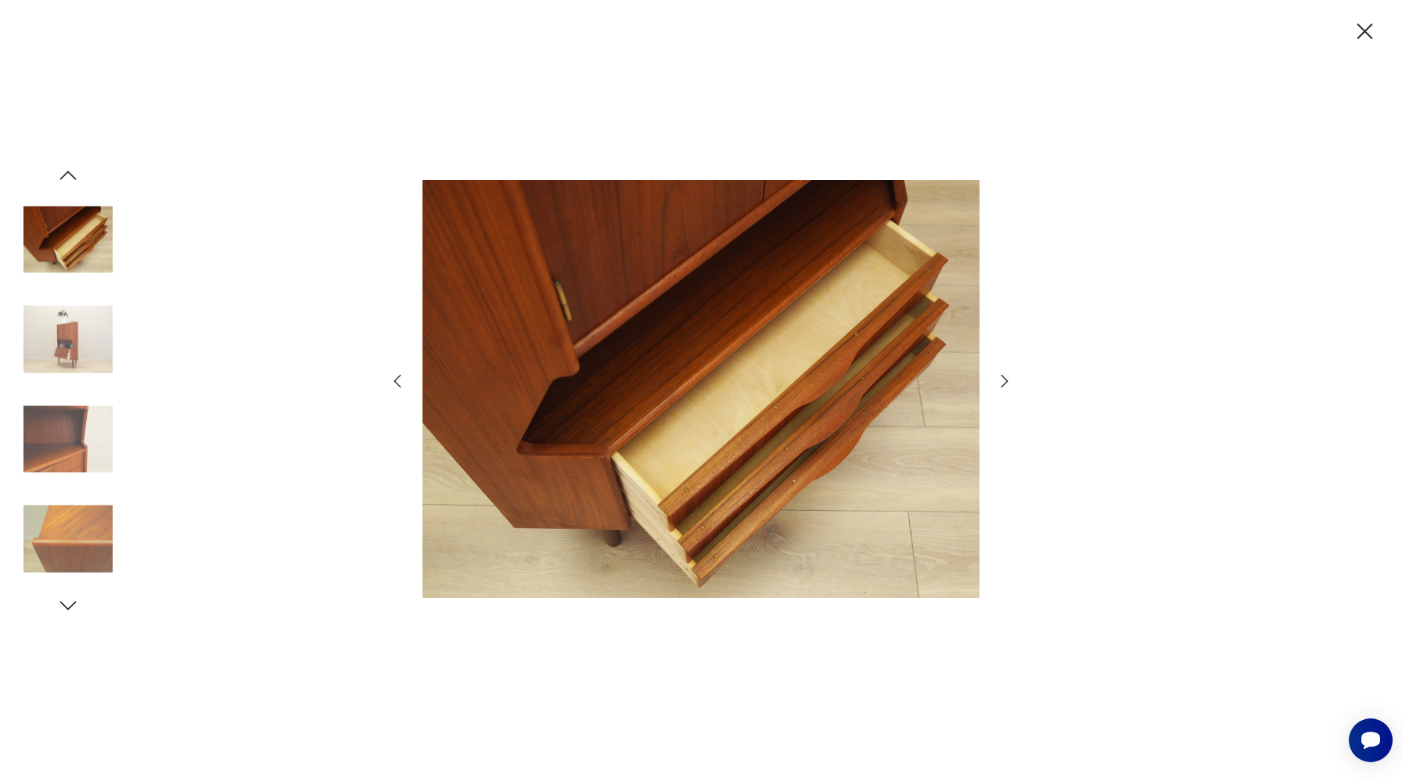
click at [82, 348] on img at bounding box center [67, 339] width 89 height 89
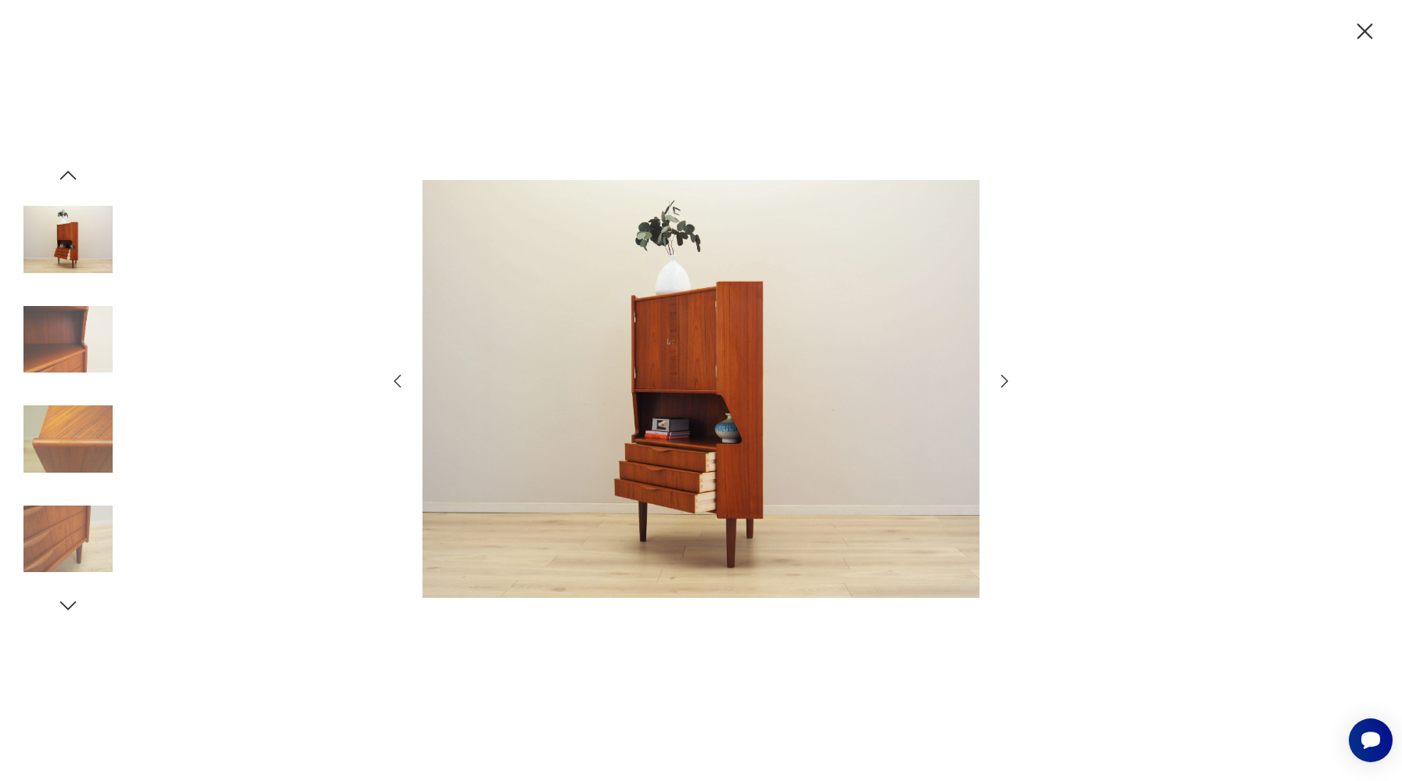
click at [59, 436] on img at bounding box center [67, 438] width 89 height 89
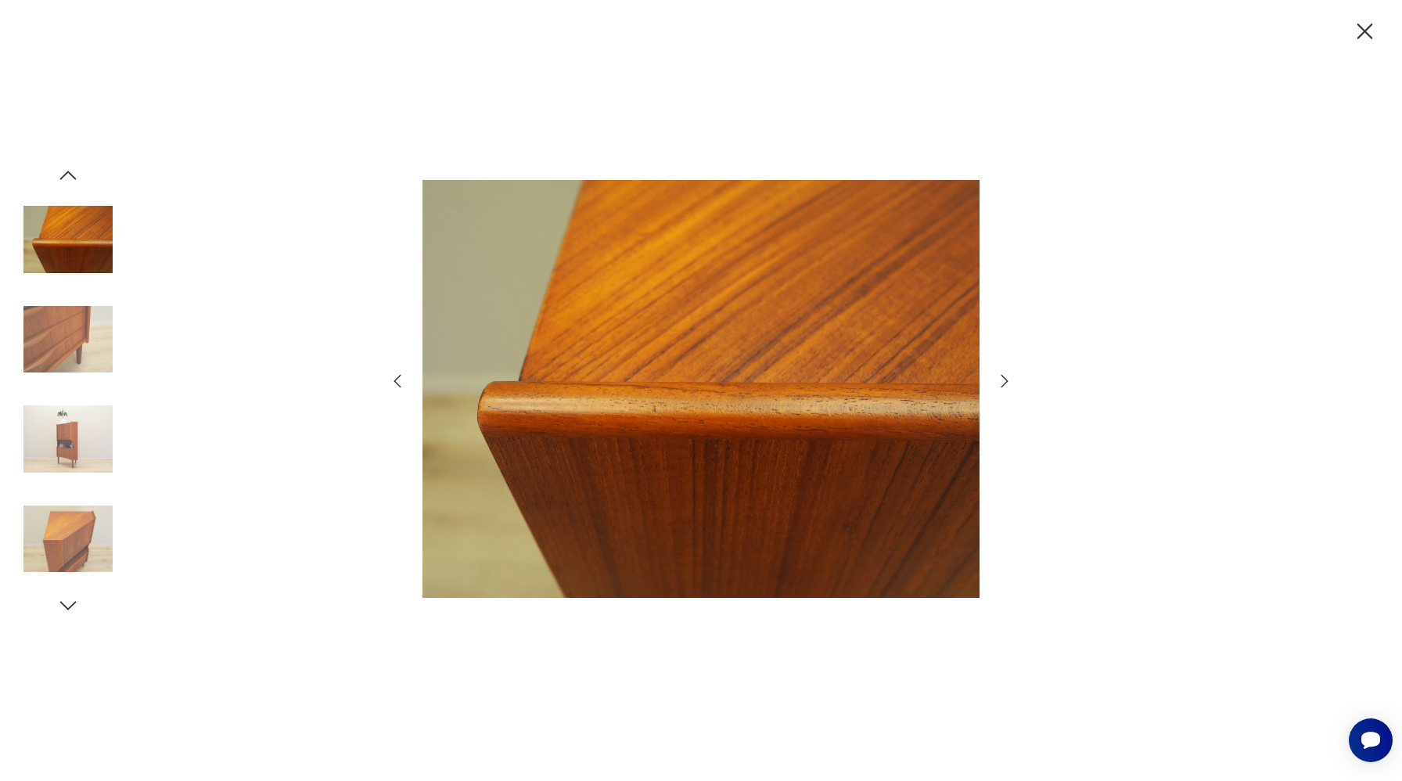
click at [56, 526] on img at bounding box center [67, 538] width 89 height 89
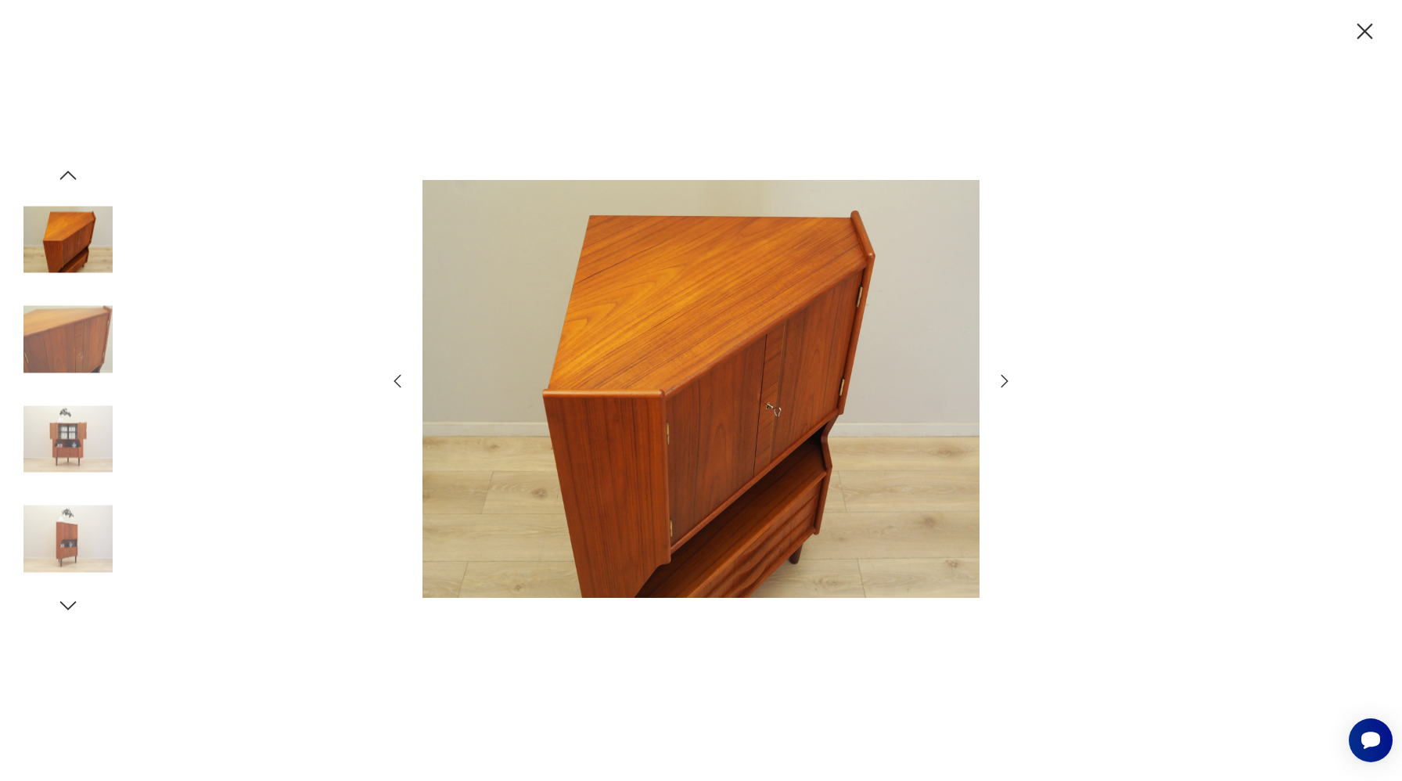
click at [78, 312] on img at bounding box center [67, 339] width 89 height 89
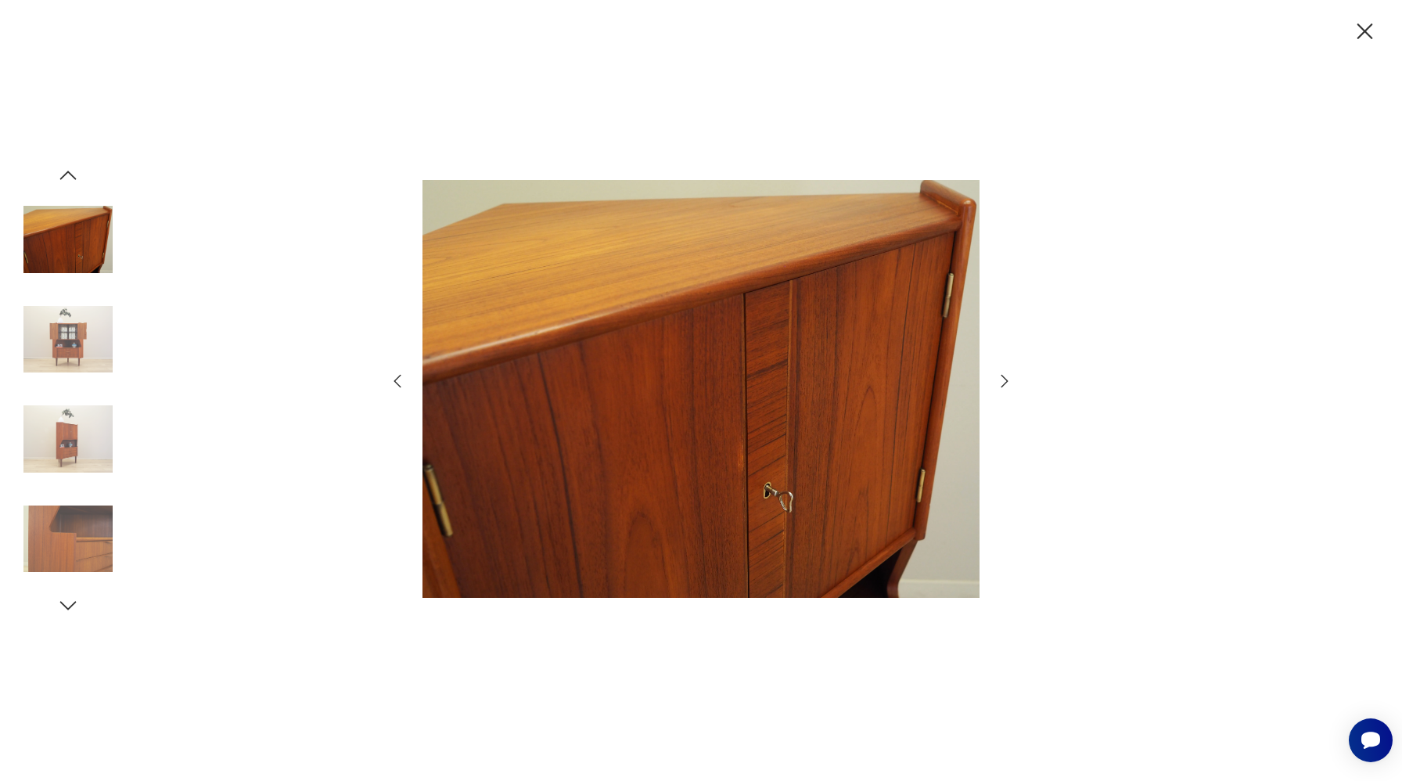
click at [81, 344] on img at bounding box center [67, 339] width 89 height 89
